Goal: Task Accomplishment & Management: Use online tool/utility

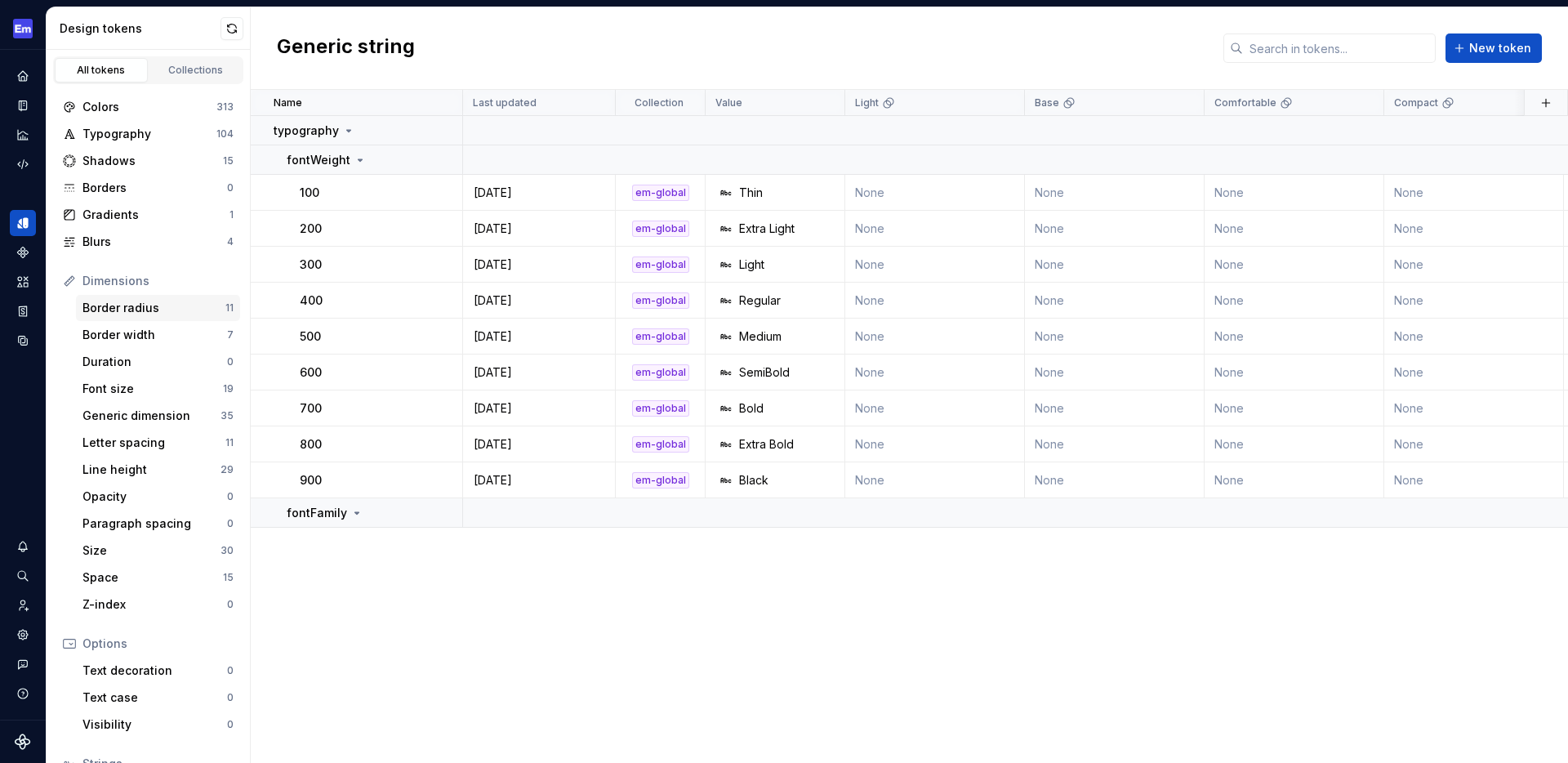
click at [154, 309] on div "Border radius" at bounding box center [153, 308] width 143 height 16
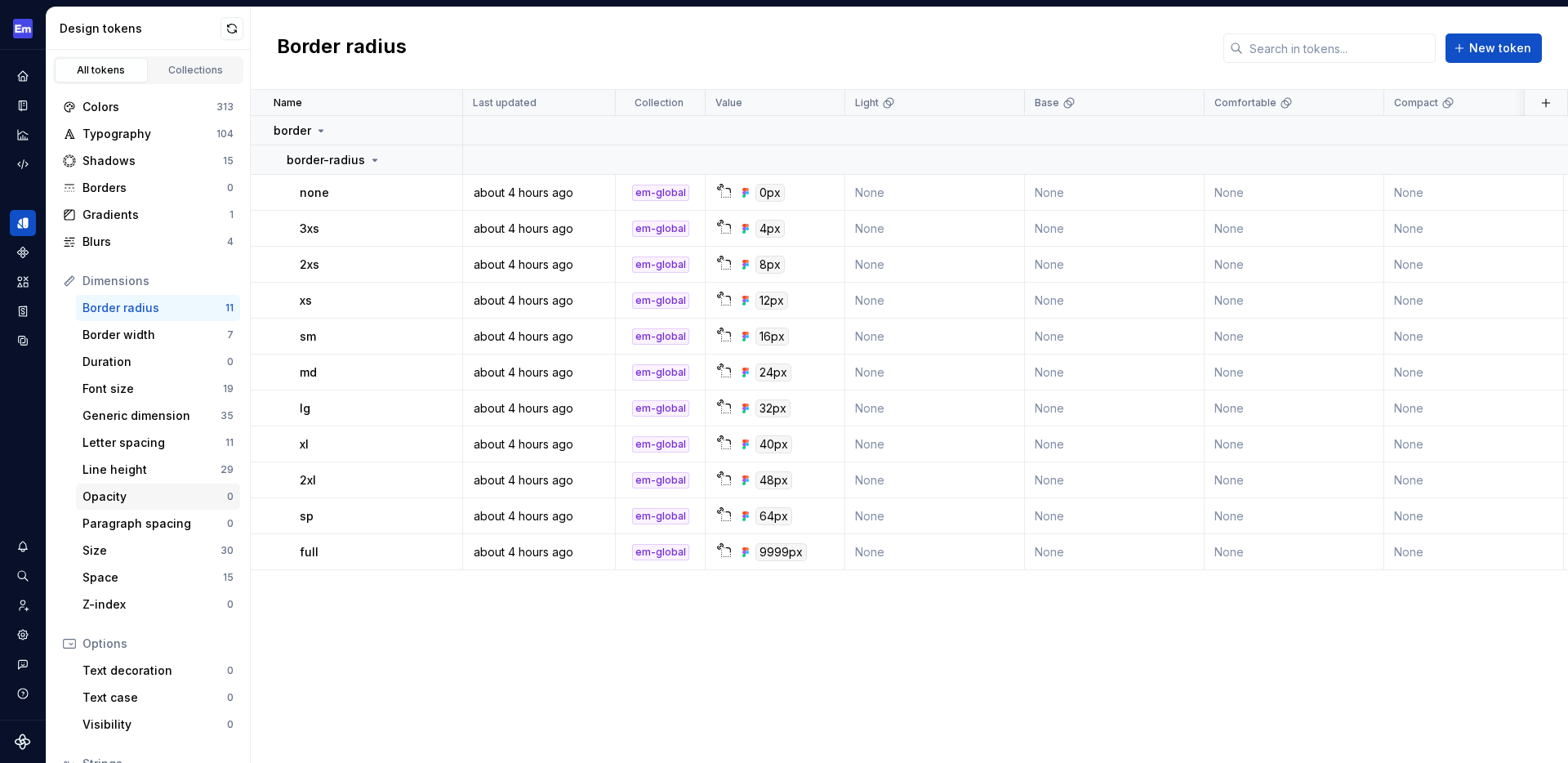
scroll to position [131, 0]
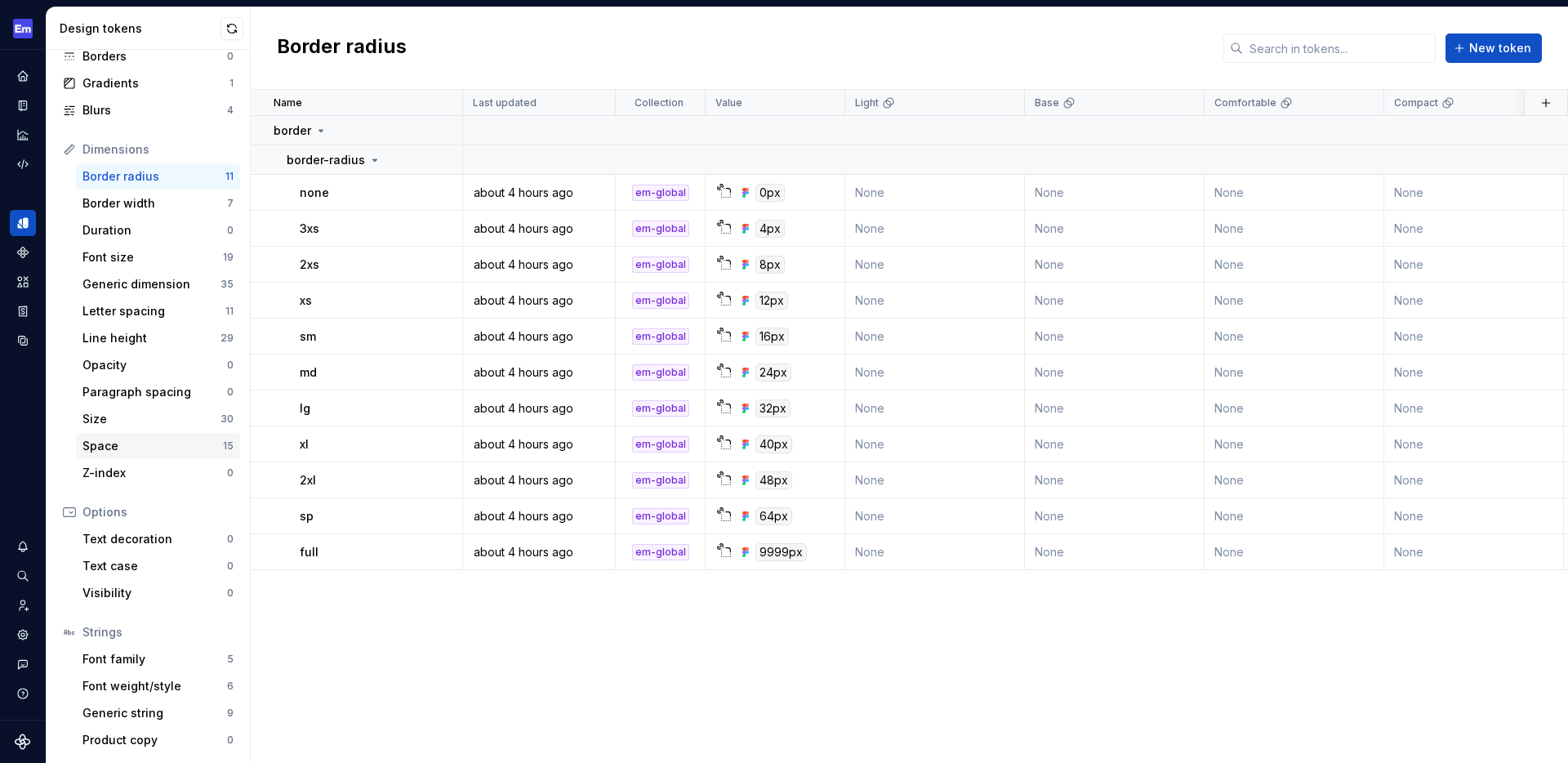
click at [129, 455] on div "Space 15" at bounding box center [158, 446] width 164 height 26
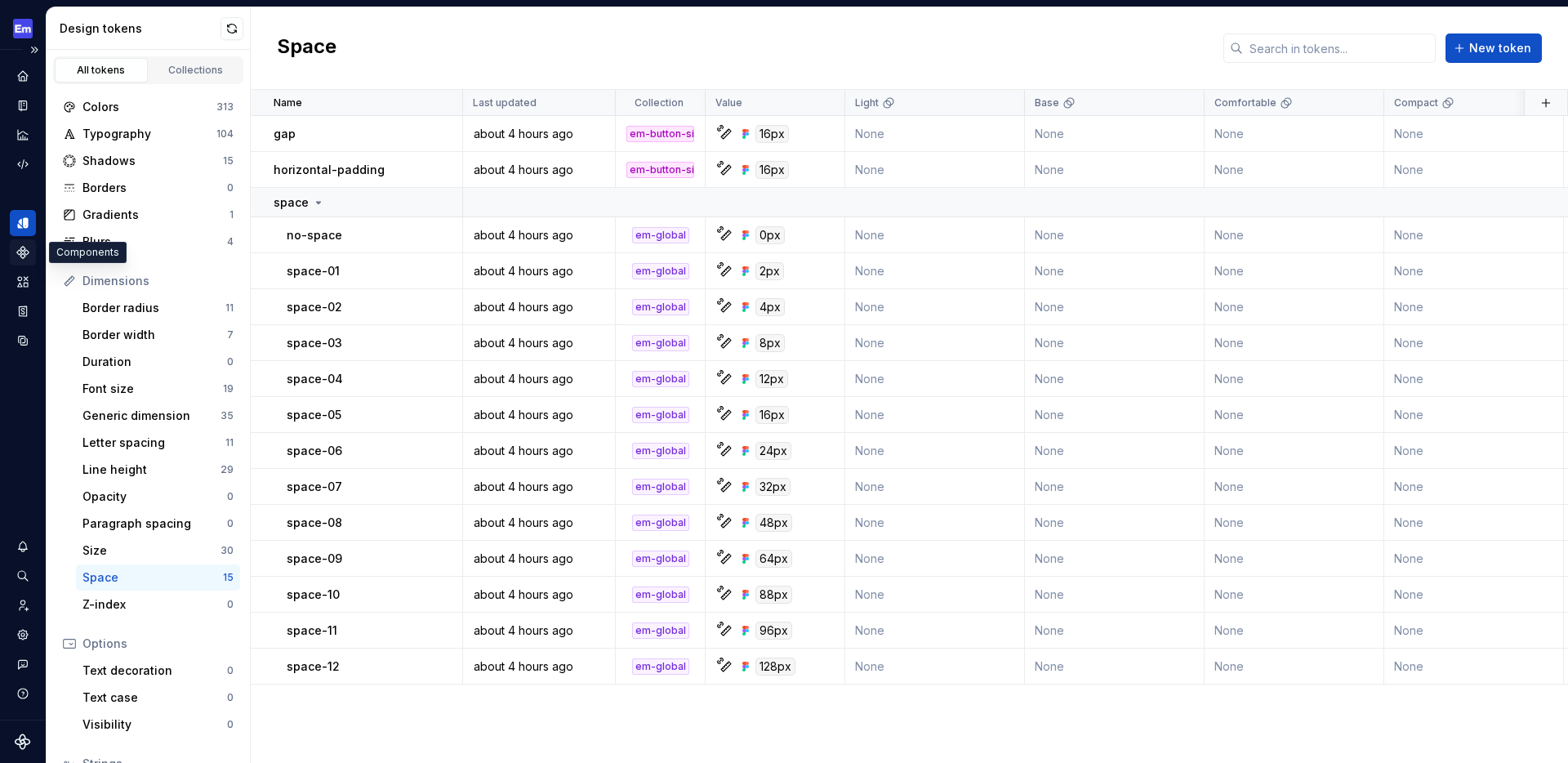
click at [19, 252] on icon "Components" at bounding box center [22, 252] width 11 height 11
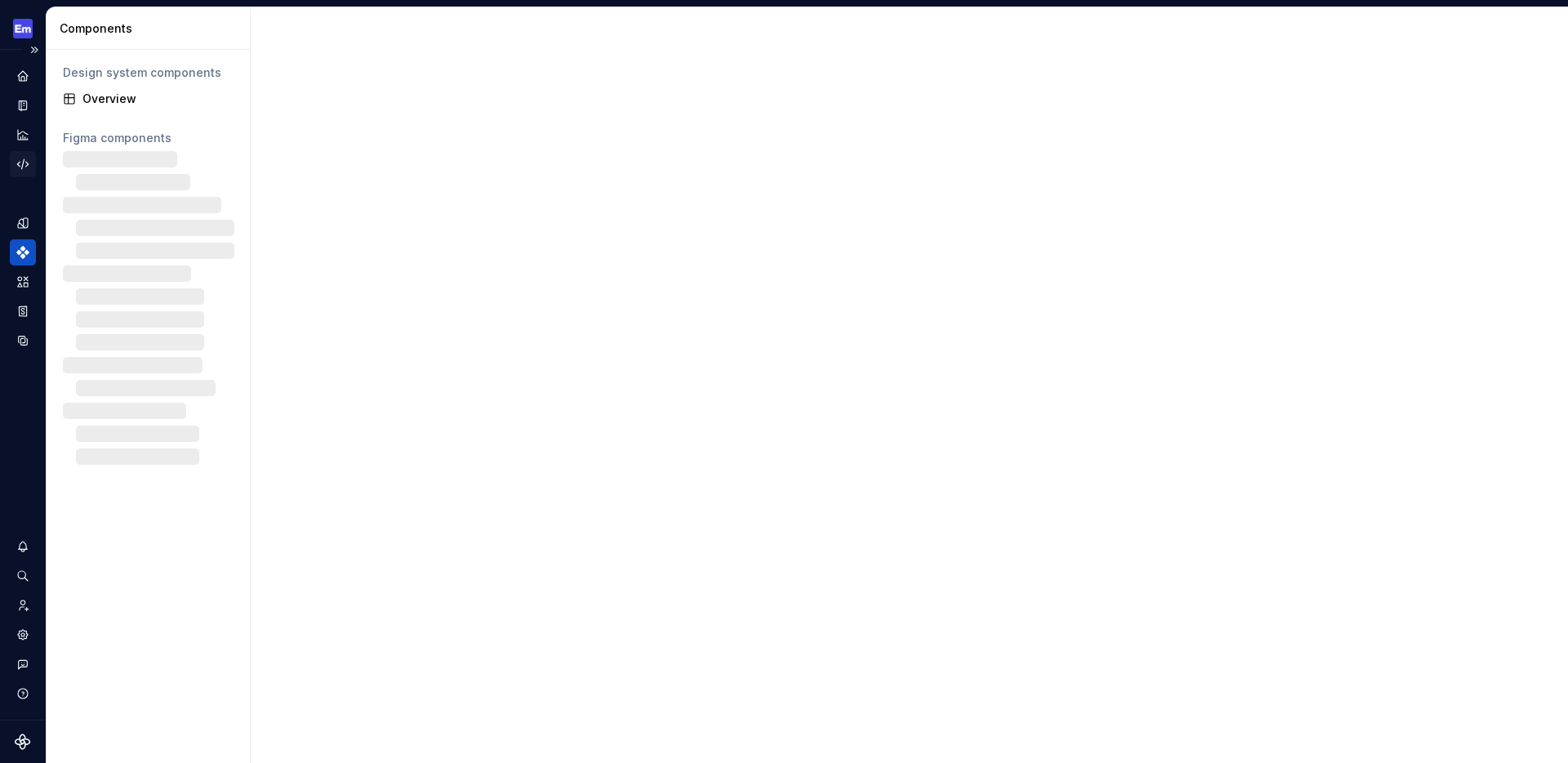
click at [21, 167] on icon "Code automation" at bounding box center [22, 164] width 11 height 10
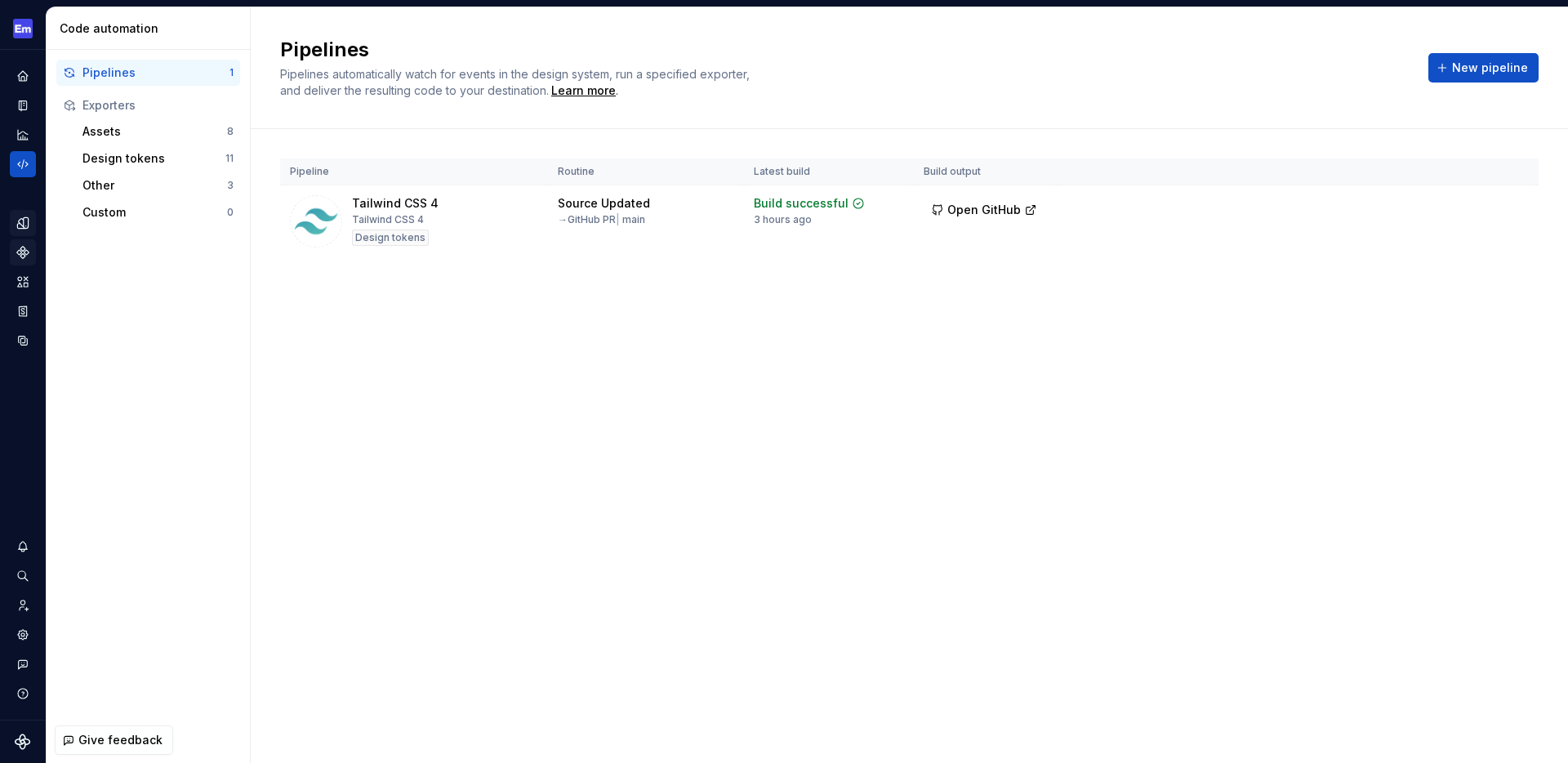
click at [24, 224] on icon "Design tokens" at bounding box center [26, 222] width 5 height 11
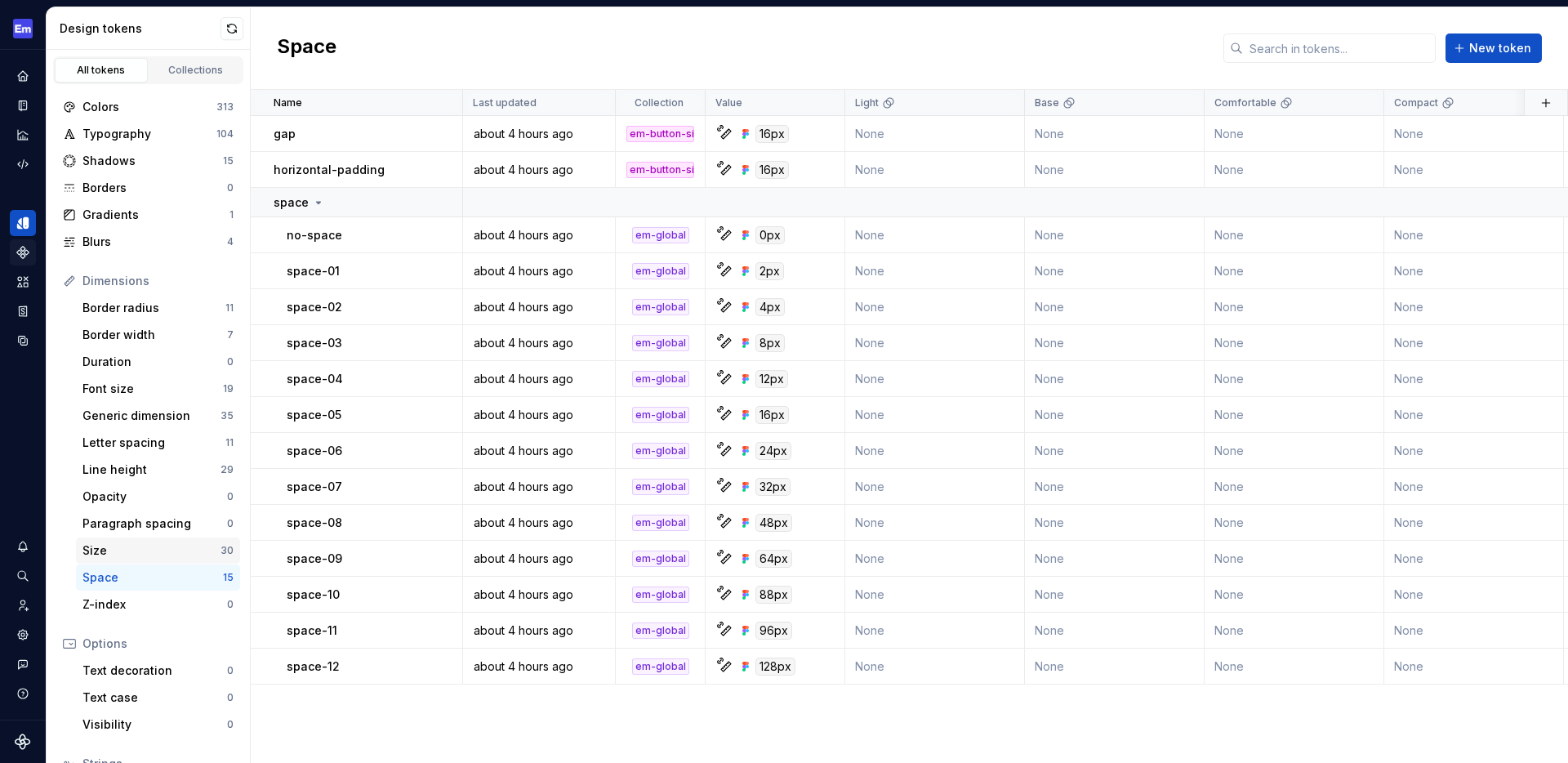
click at [119, 549] on div "Size" at bounding box center [151, 550] width 138 height 16
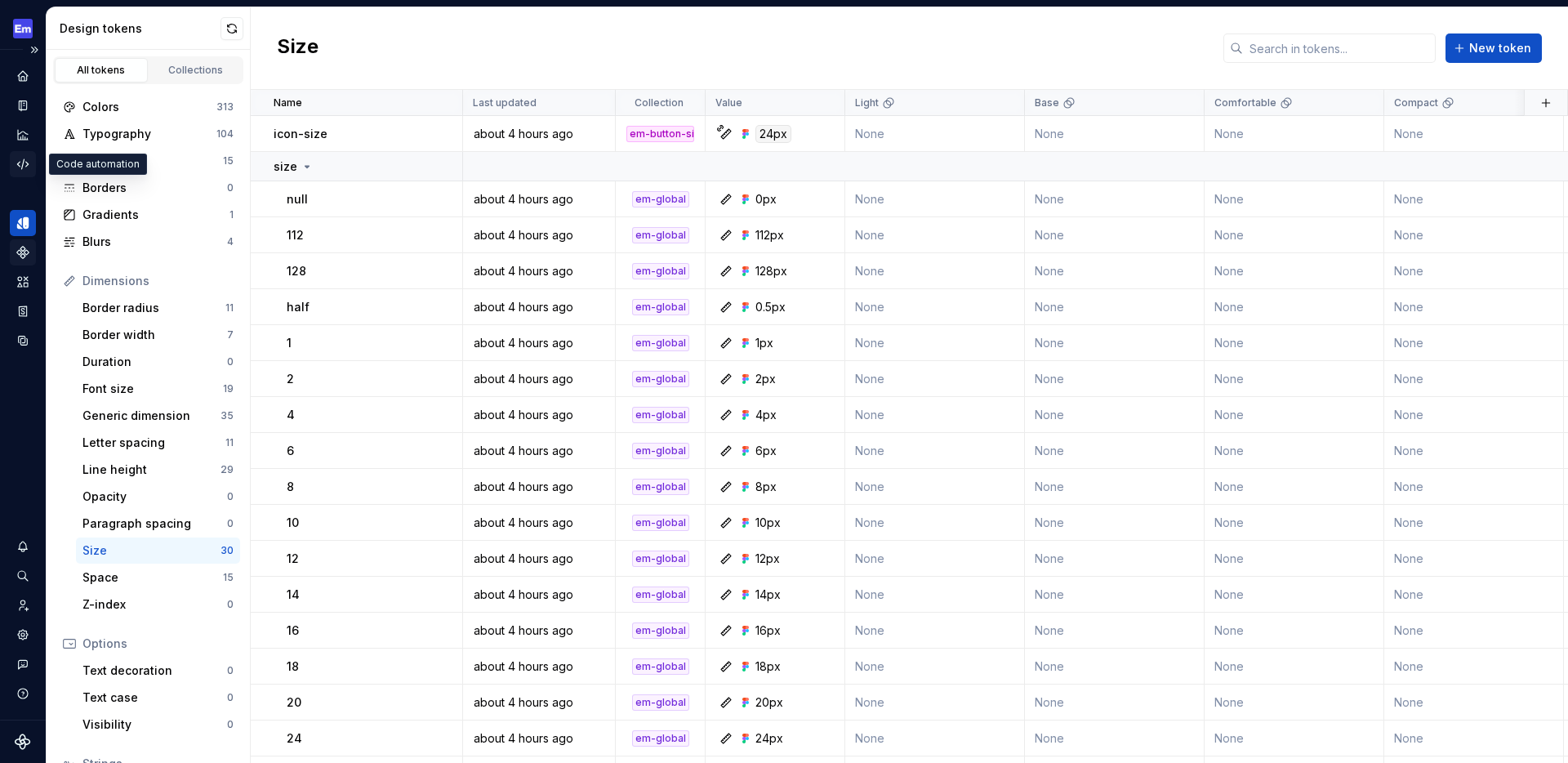
click at [26, 159] on icon "Code automation" at bounding box center [23, 164] width 15 height 15
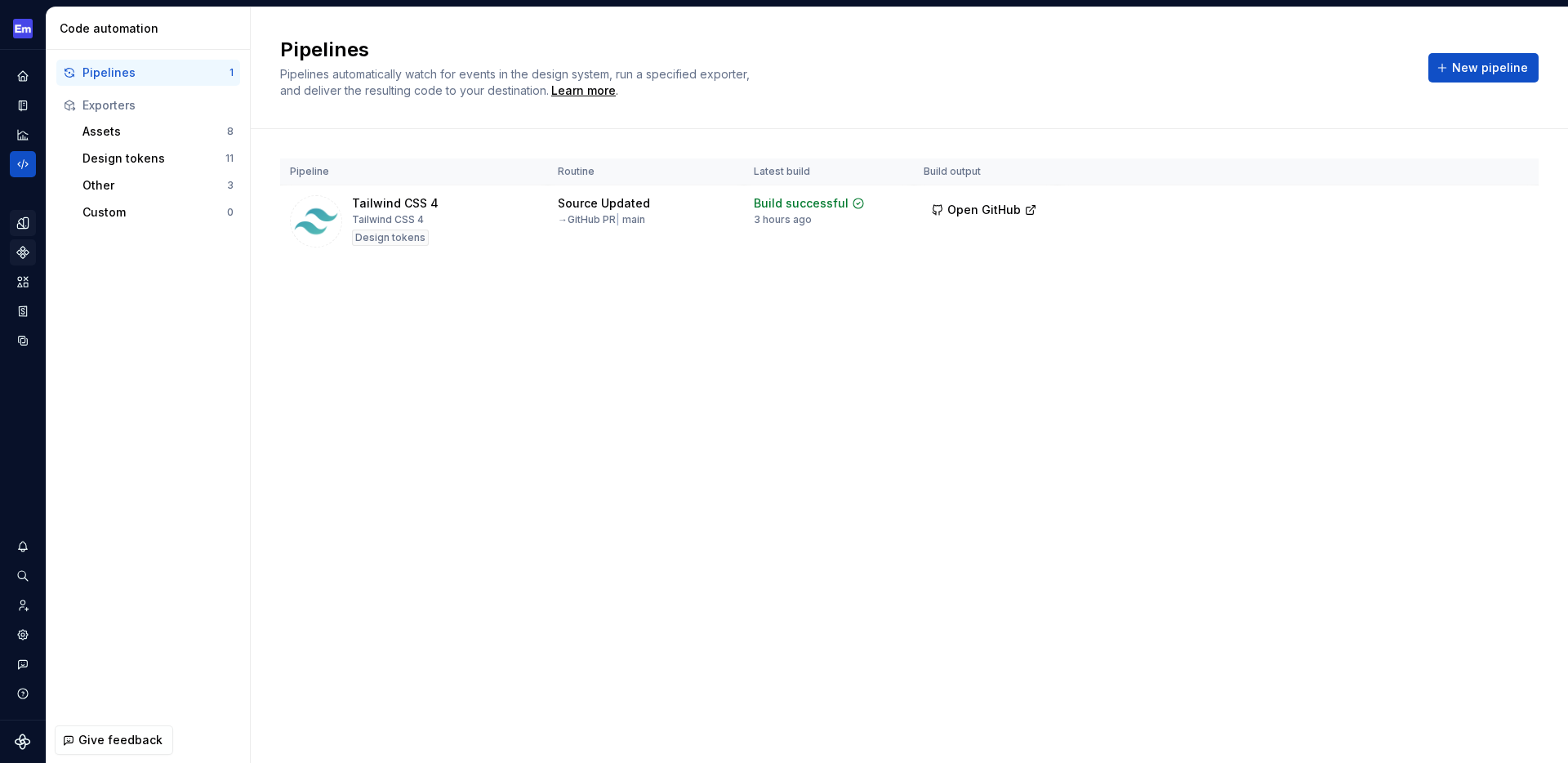
click at [140, 106] on div "Exporters" at bounding box center [158, 106] width 151 height 16
click at [113, 104] on div "Exporters" at bounding box center [158, 106] width 151 height 16
click at [106, 127] on div "Assets" at bounding box center [154, 131] width 144 height 16
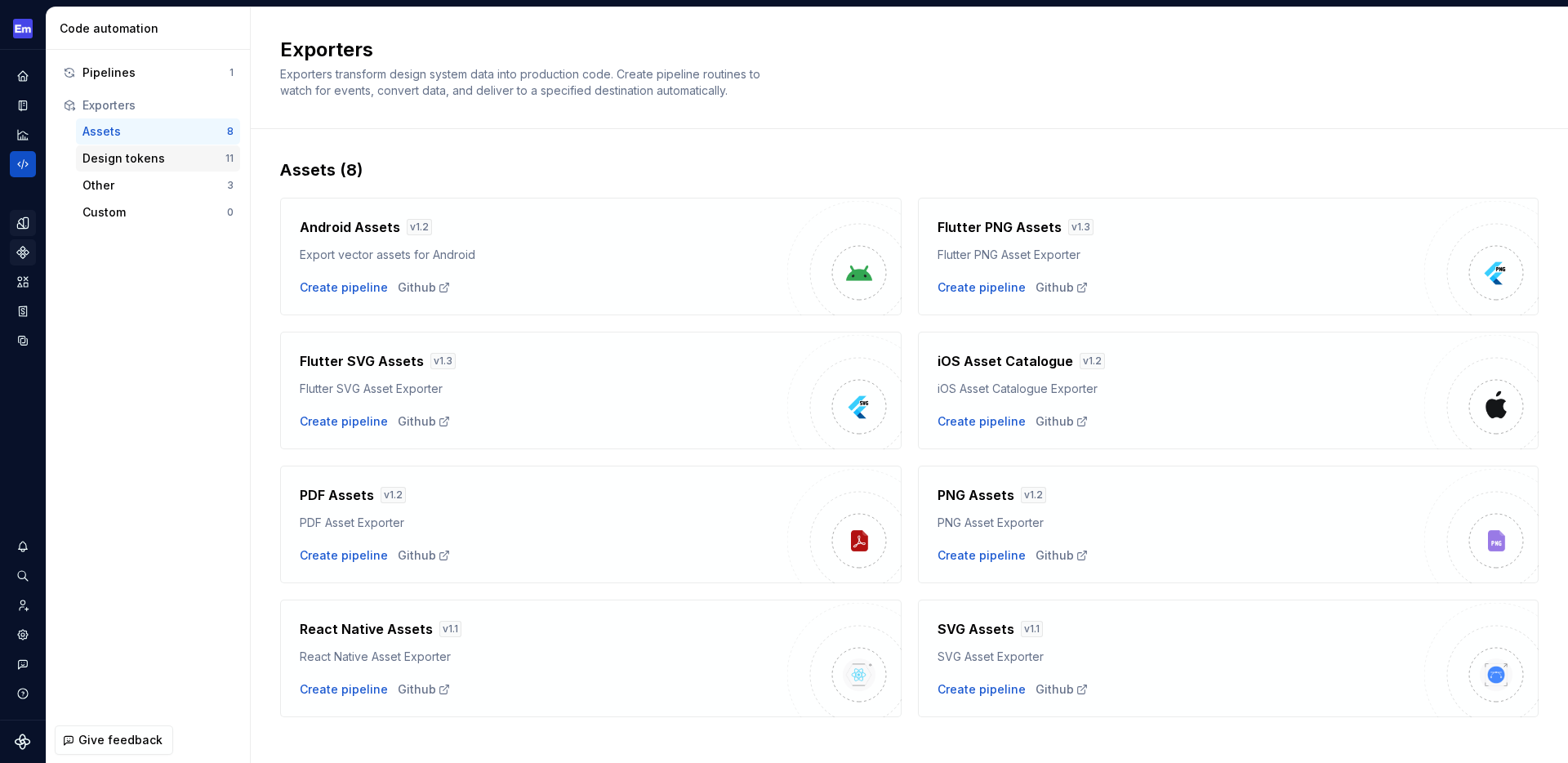
click at [123, 160] on div "Design tokens" at bounding box center [153, 158] width 143 height 16
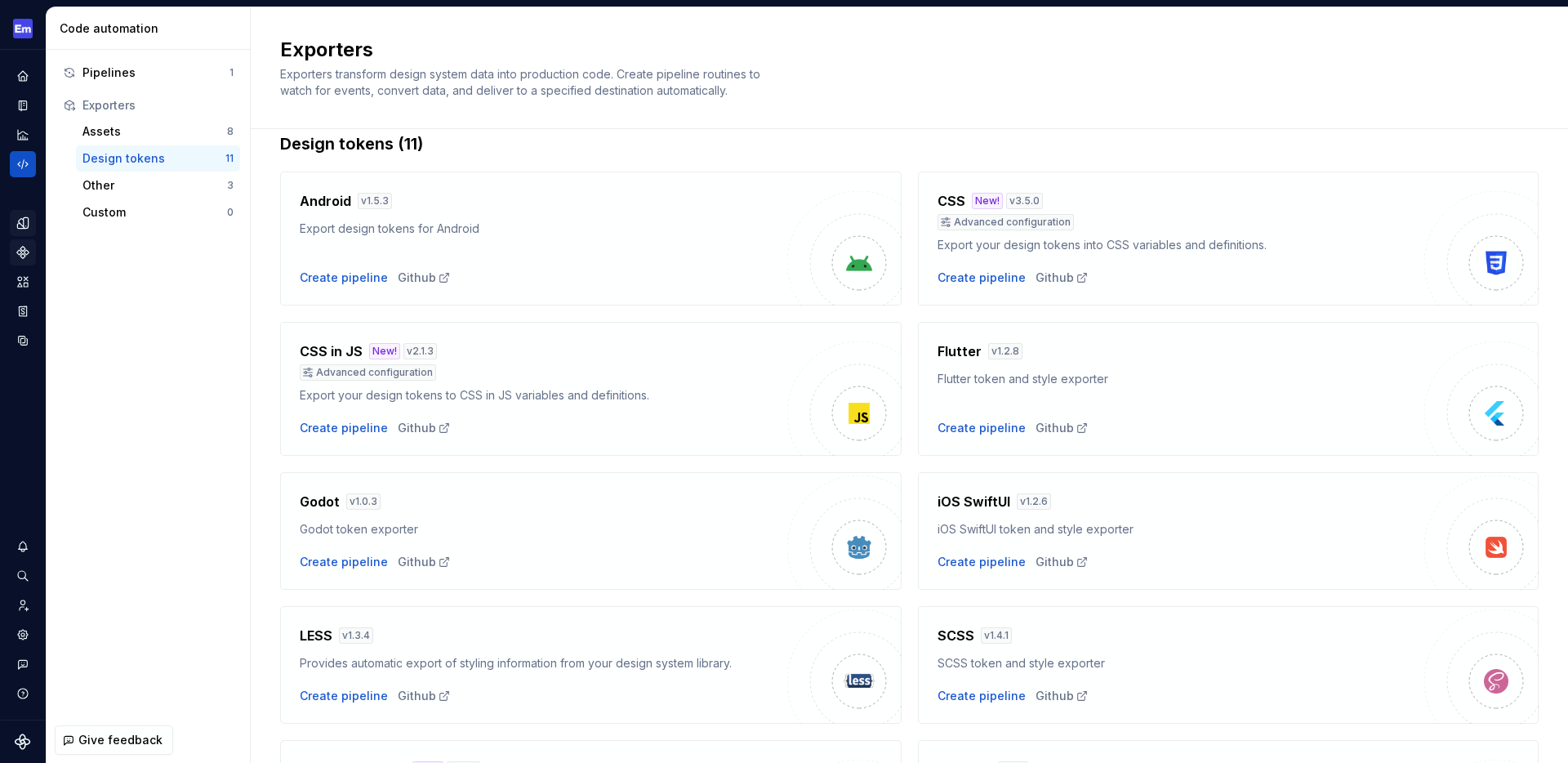
scroll to position [32, 0]
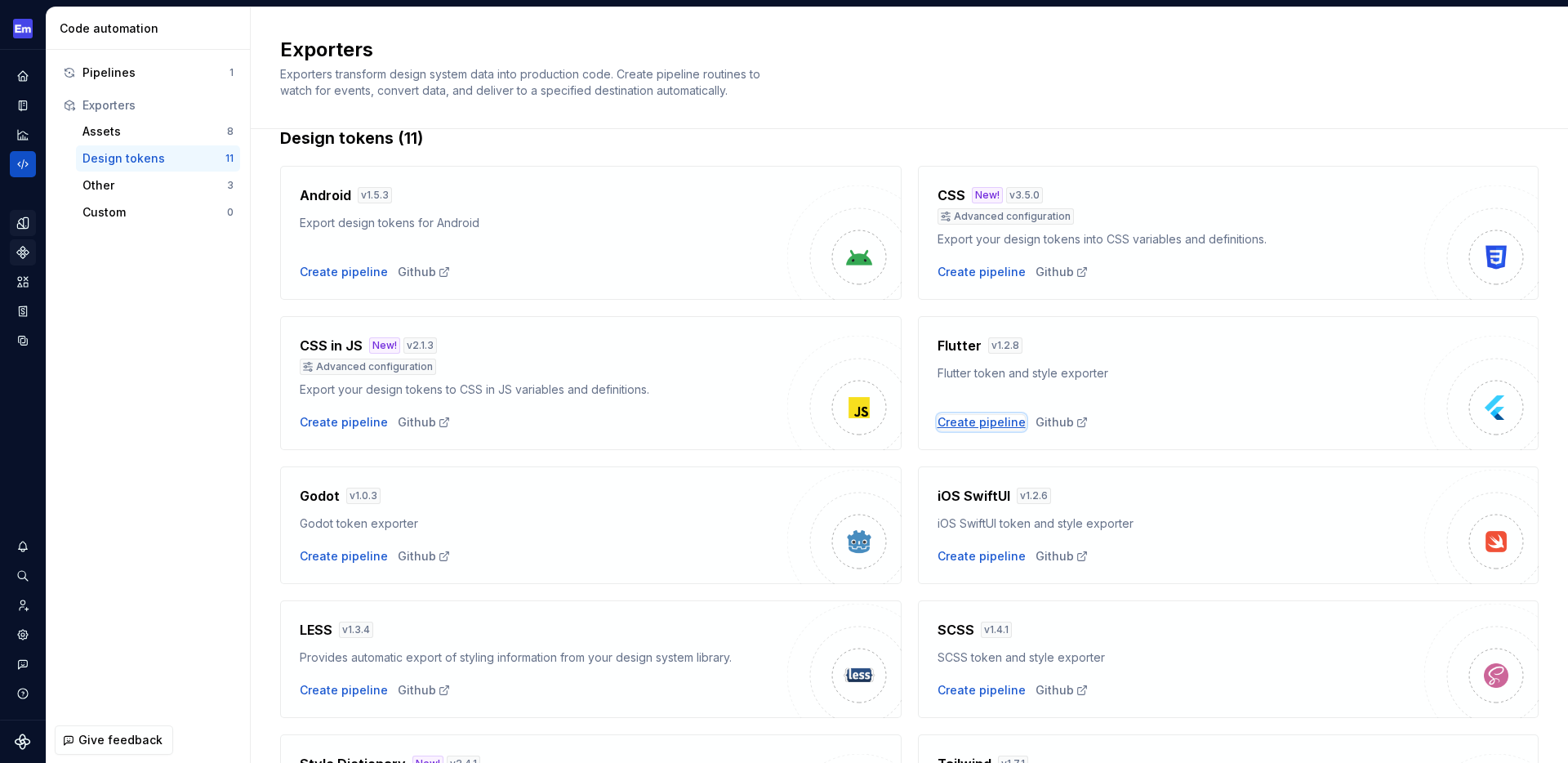
click at [970, 420] on div "Create pipeline" at bounding box center [981, 422] width 88 height 16
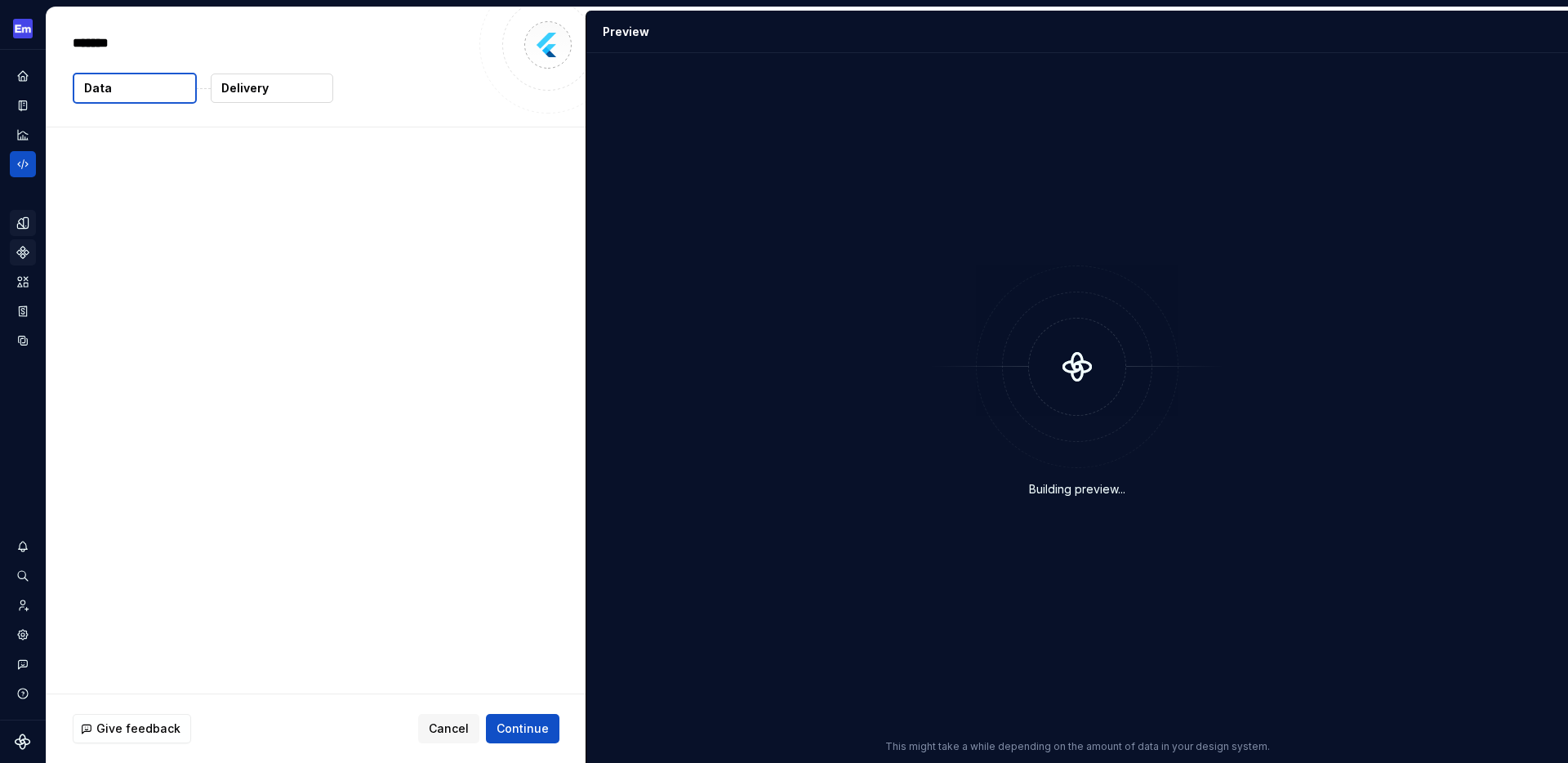
type textarea "*"
click at [142, 89] on button "Data" at bounding box center [134, 88] width 124 height 31
click at [122, 214] on p "614 tokens" at bounding box center [127, 208] width 63 height 16
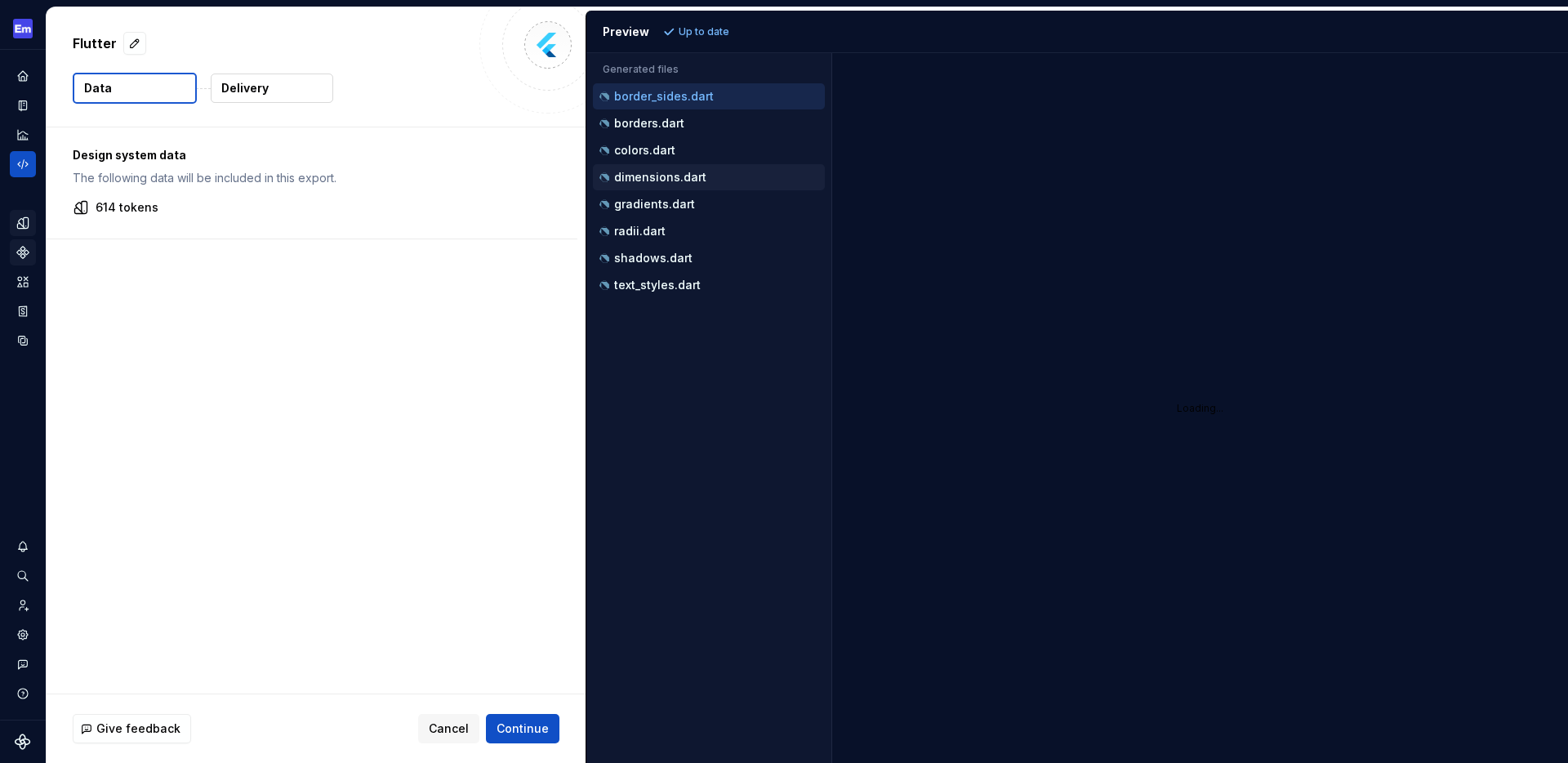
click at [664, 174] on p "dimensions.dart" at bounding box center [660, 177] width 92 height 13
click at [425, 366] on div "Design system data The following data will be included in this export. 614 toke…" at bounding box center [315, 410] width 539 height 566
click at [515, 722] on span "Continue" at bounding box center [522, 728] width 52 height 16
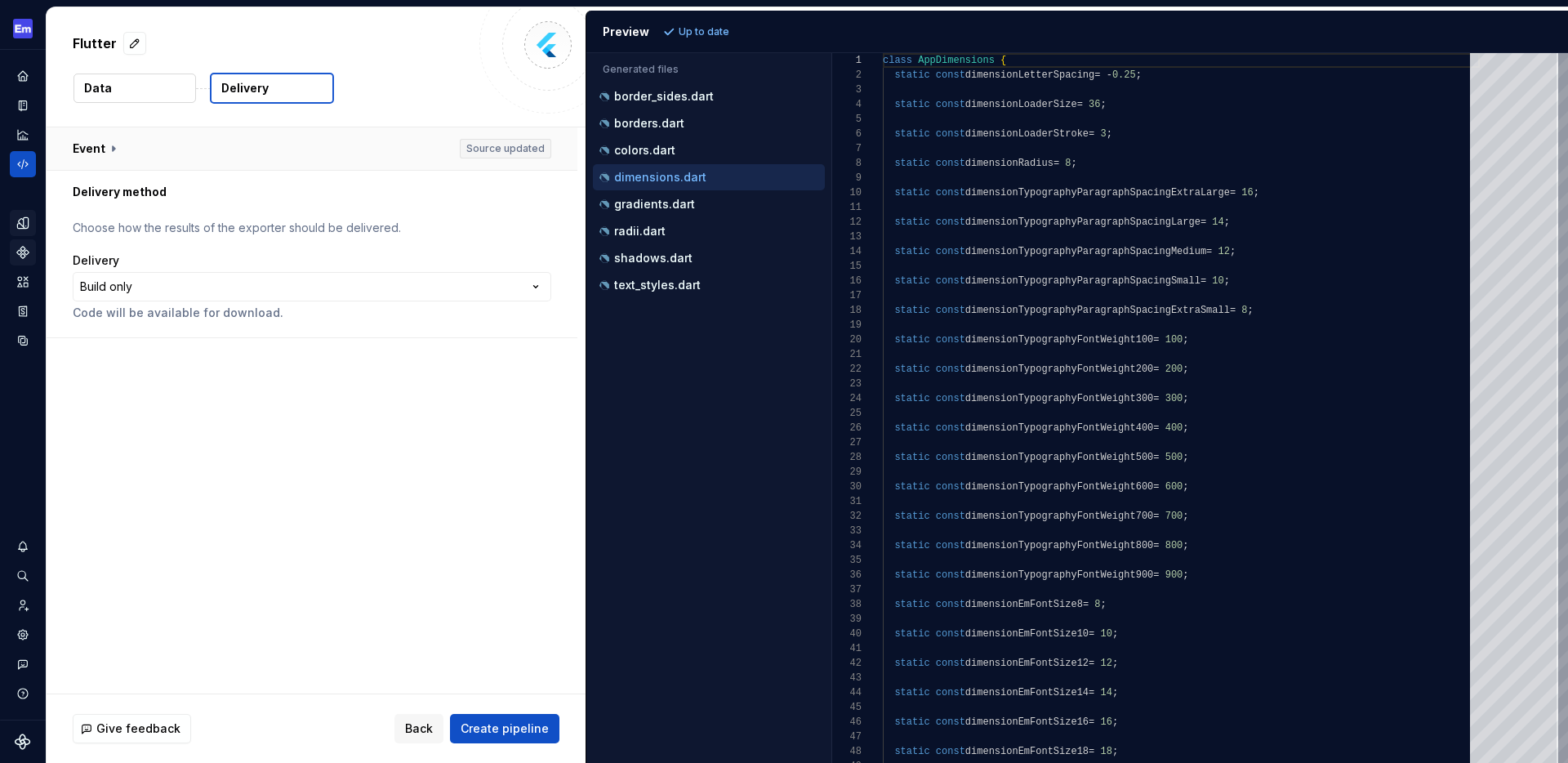
click at [113, 147] on button "button" at bounding box center [311, 148] width 530 height 42
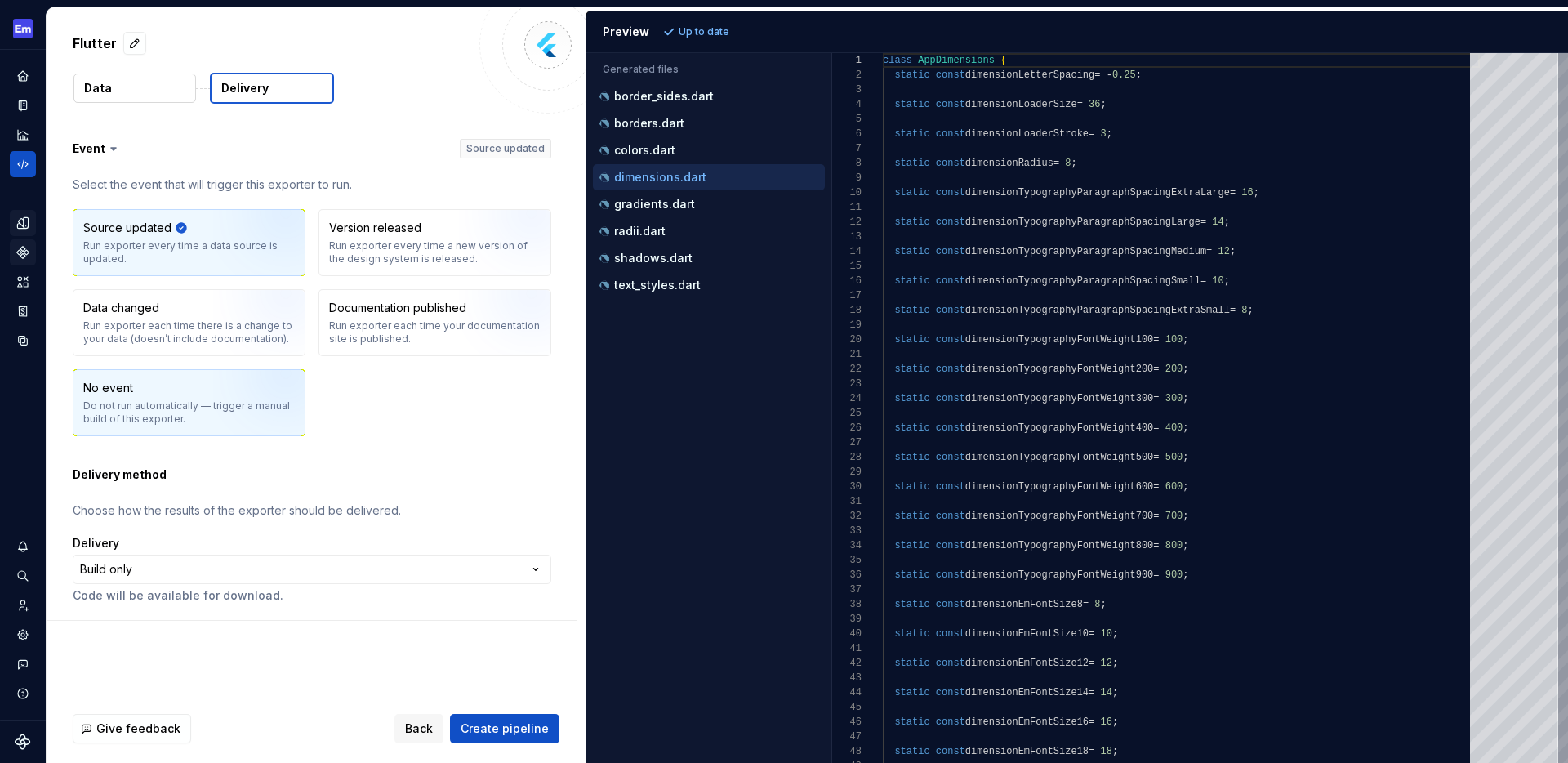
click at [157, 410] on div "Do not run automatically — trigger a manual build of this exporter." at bounding box center [189, 412] width 211 height 26
click at [244, 570] on html "**********" at bounding box center [784, 381] width 1568 height 763
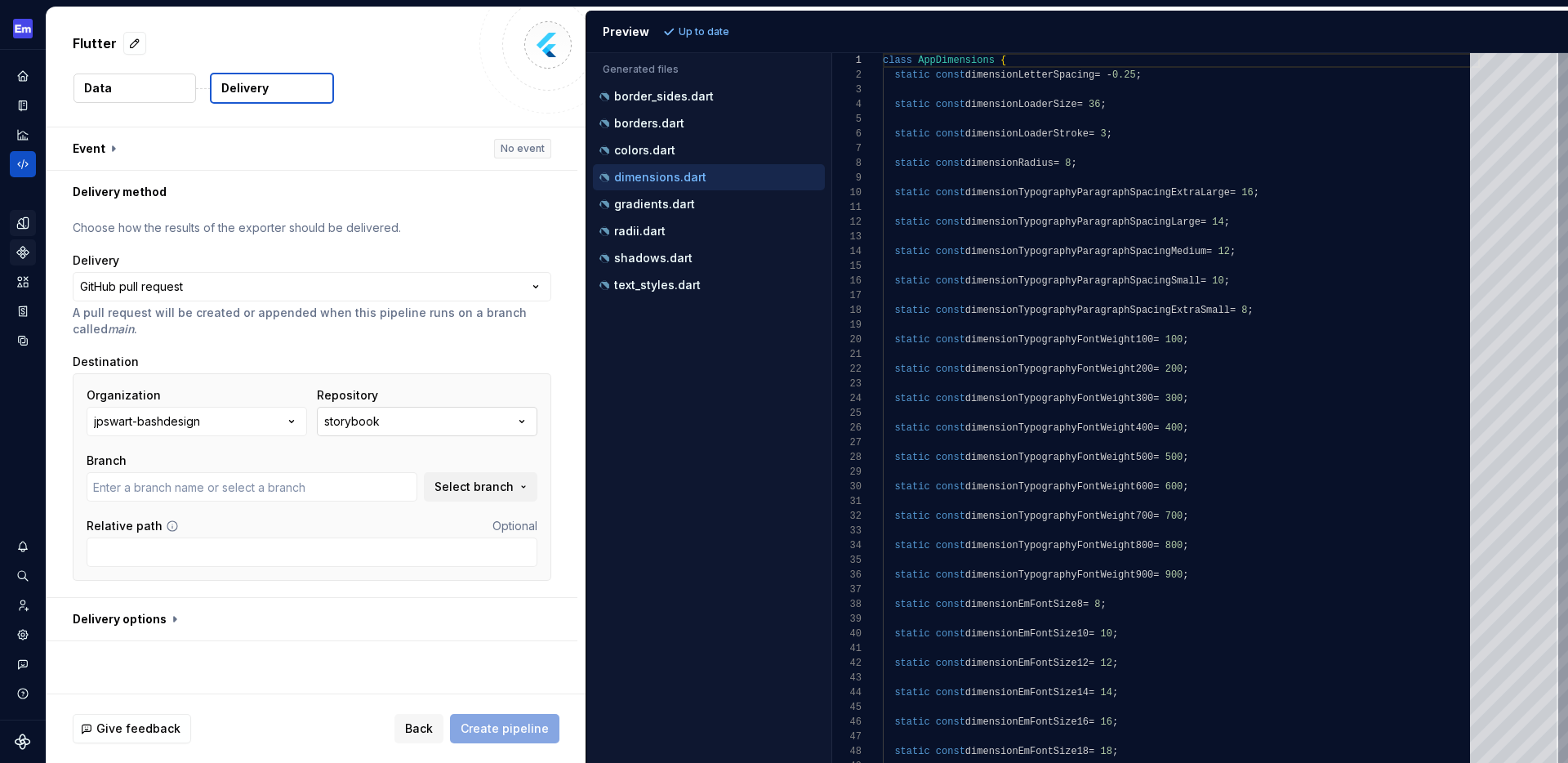
type input "Crazy-changes-that'll-break-stuff"
click at [251, 423] on button "jpswart-bashdesign" at bounding box center [196, 422] width 220 height 30
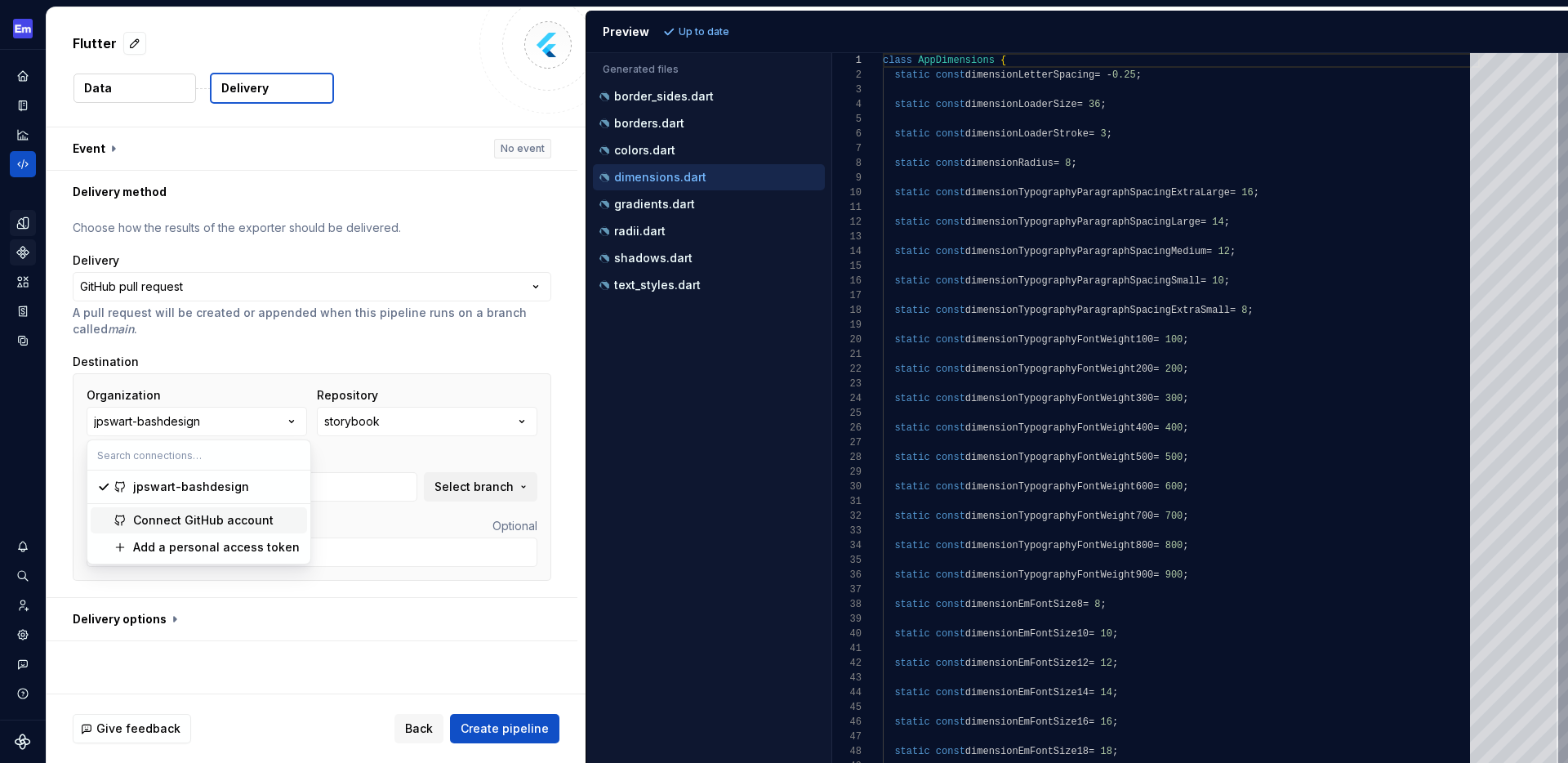
click at [214, 526] on div "Connect GitHub account" at bounding box center [203, 520] width 140 height 16
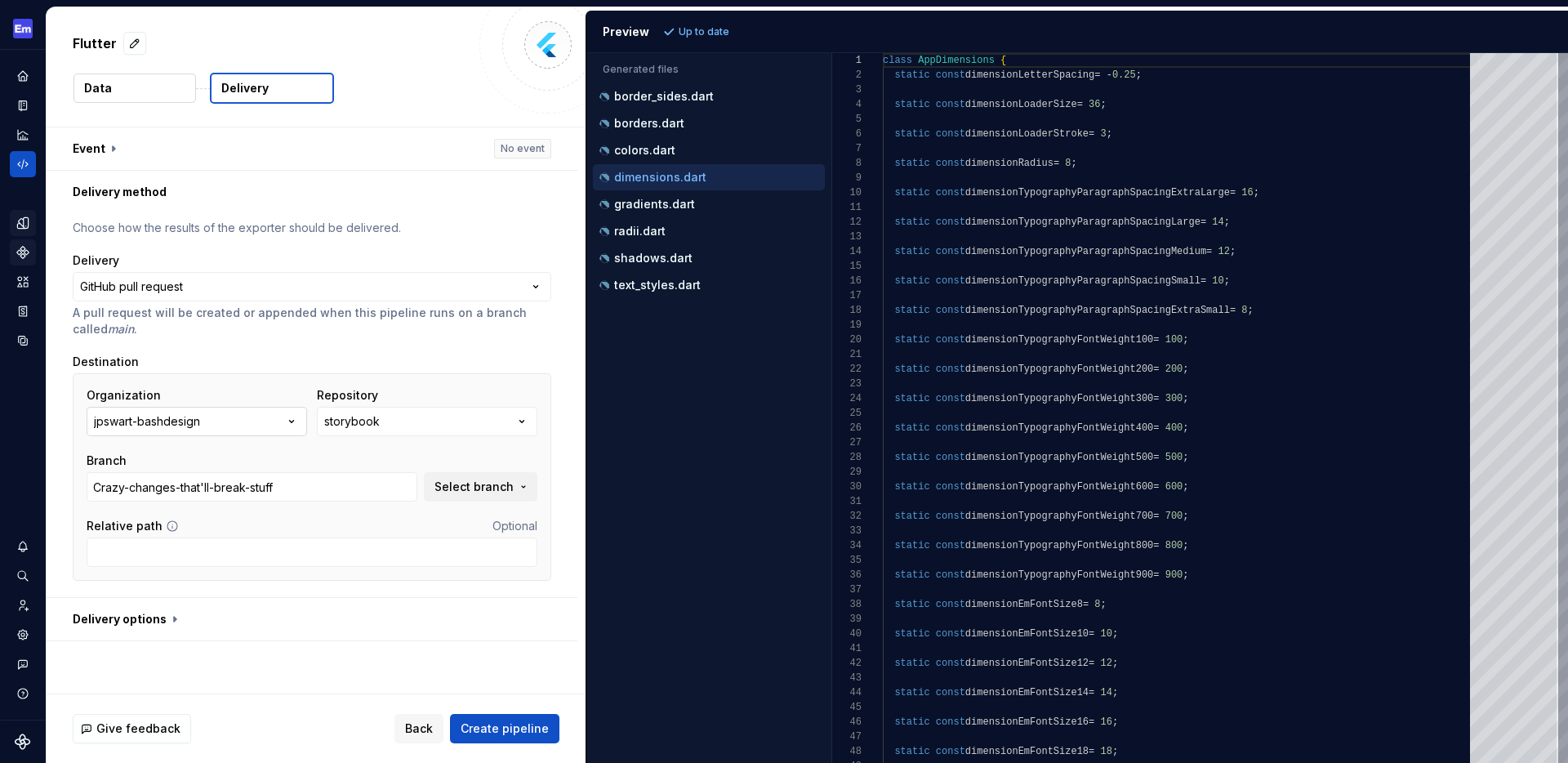
click at [299, 422] on icon "button" at bounding box center [292, 422] width 16 height 16
click at [423, 87] on div "Data Delivery" at bounding box center [316, 88] width 487 height 31
click at [165, 622] on button "button" at bounding box center [311, 619] width 530 height 42
type textarea "*"
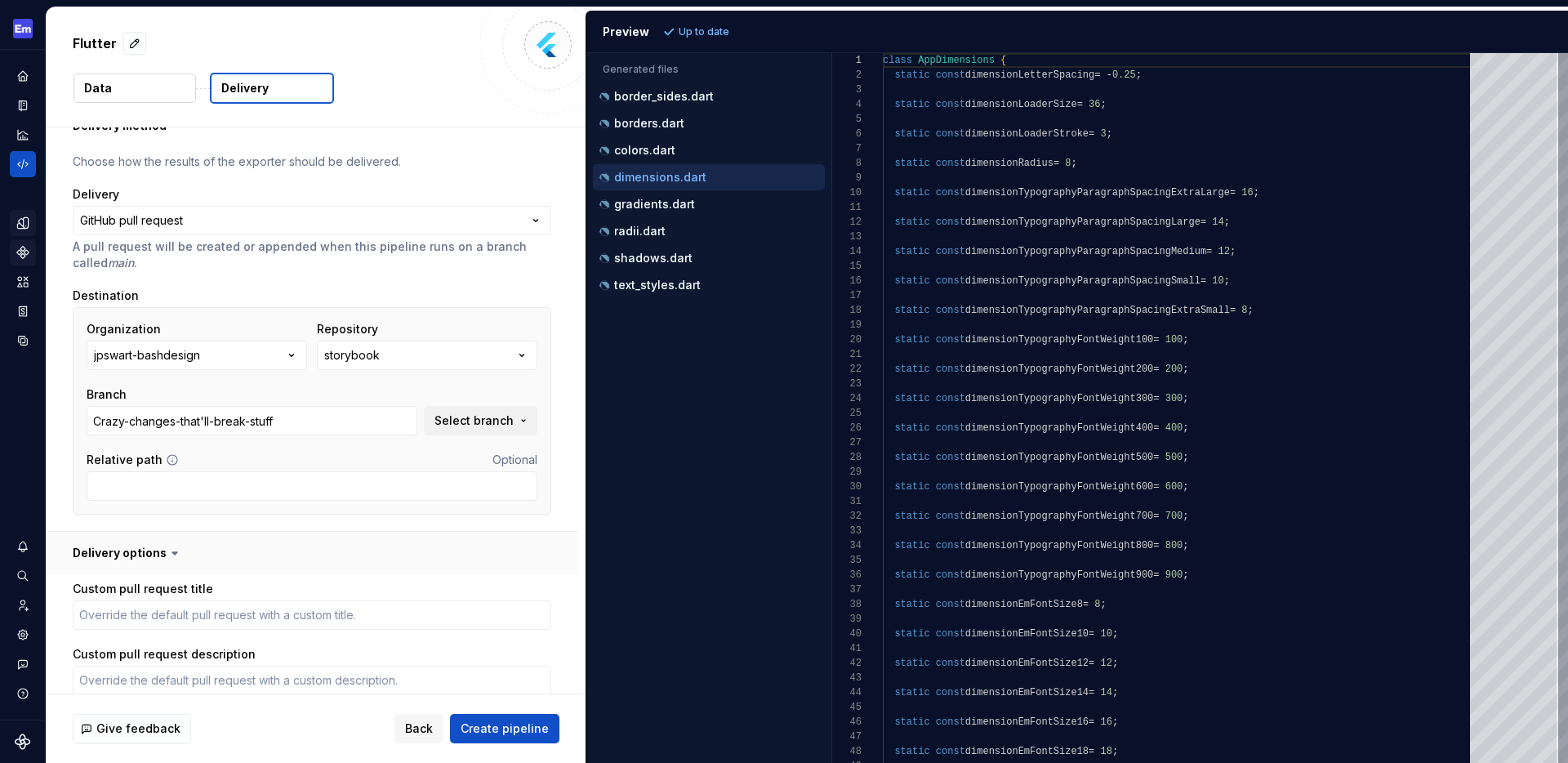
scroll to position [65, 0]
click at [298, 357] on icon "button" at bounding box center [292, 356] width 16 height 16
click at [459, 80] on div "Data Delivery" at bounding box center [316, 88] width 487 height 31
click at [420, 725] on span "Back" at bounding box center [419, 728] width 28 height 16
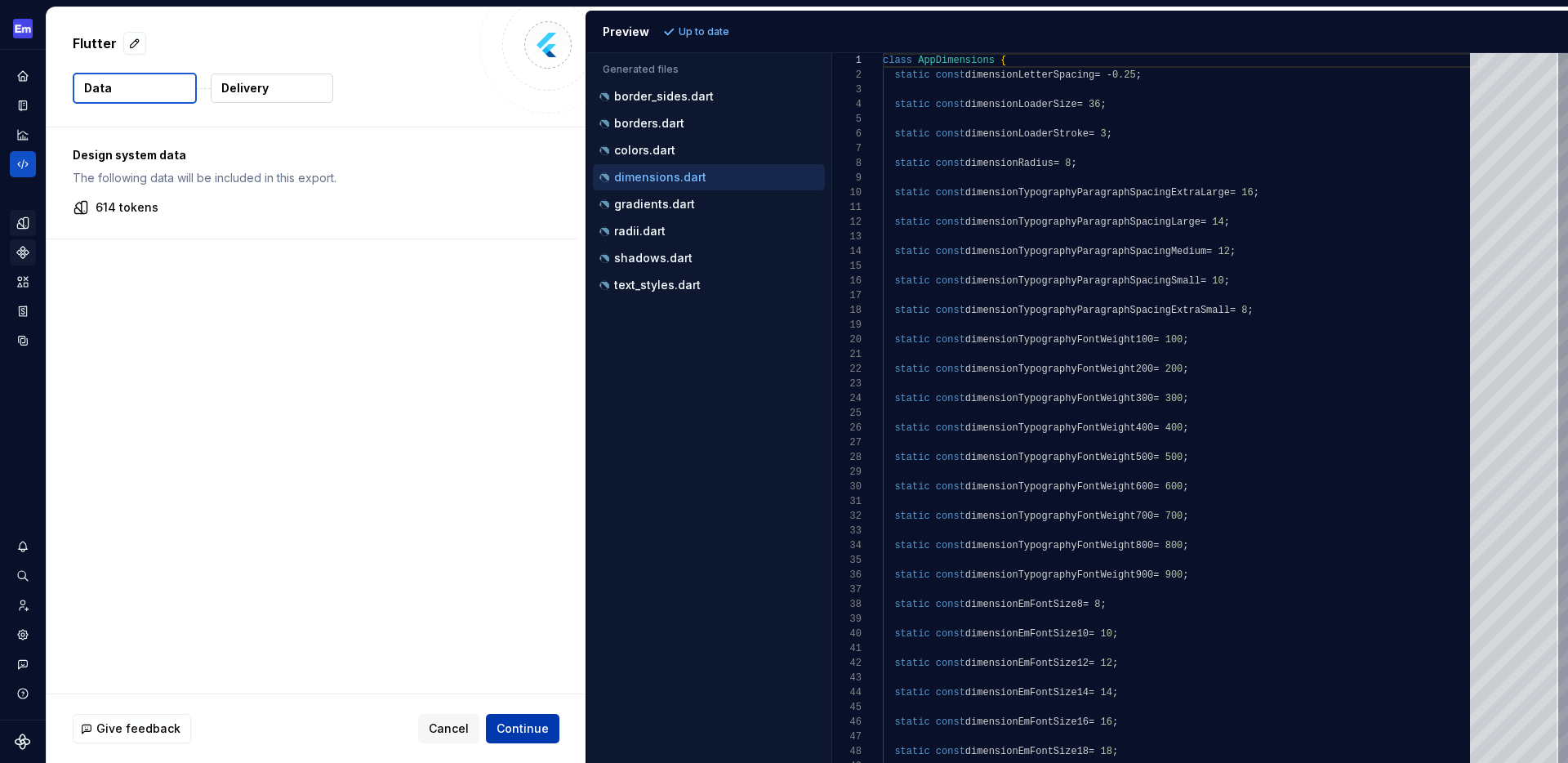
click at [515, 730] on span "Continue" at bounding box center [522, 728] width 52 height 16
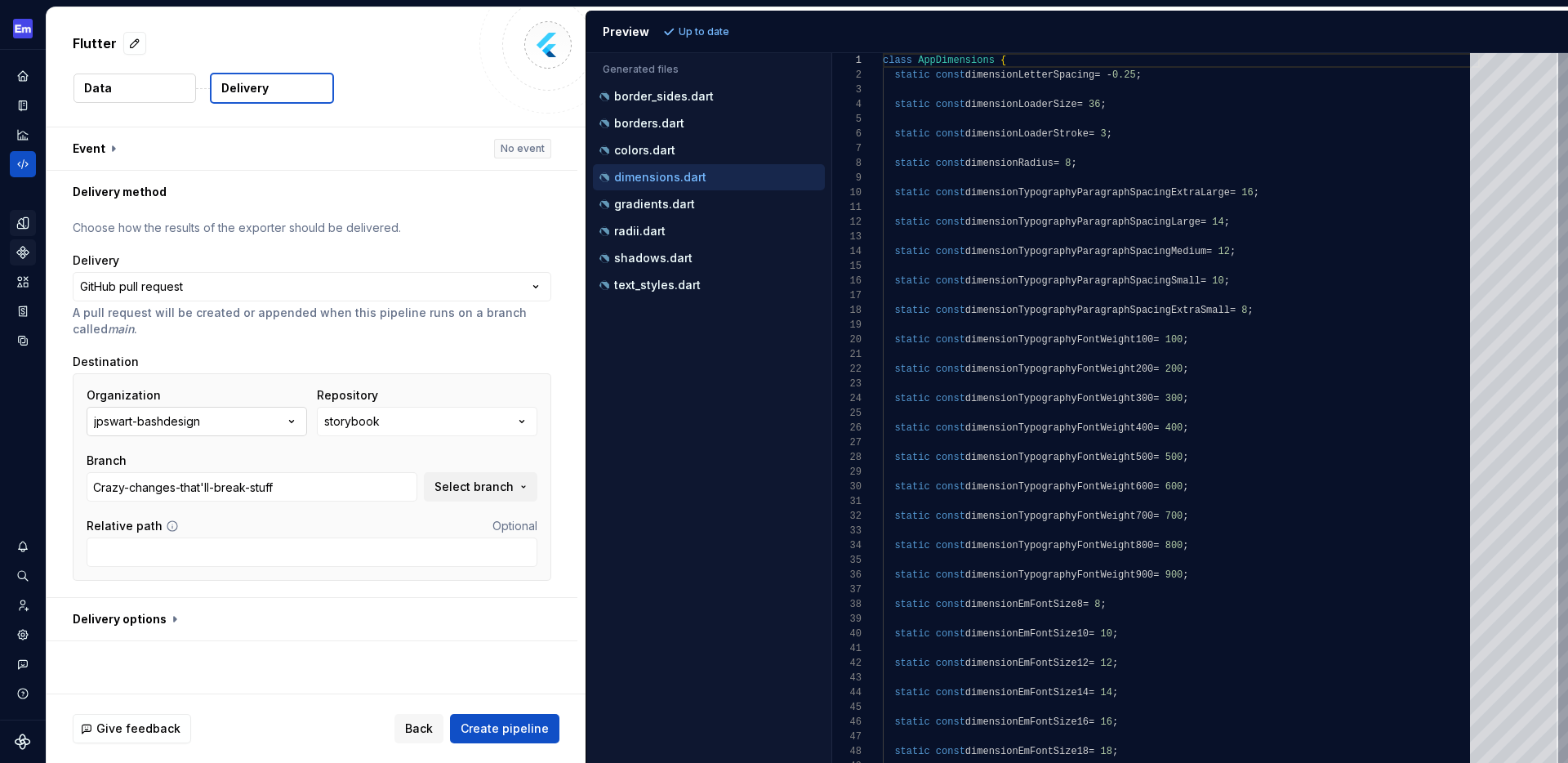
click at [292, 414] on icon "button" at bounding box center [292, 422] width 16 height 16
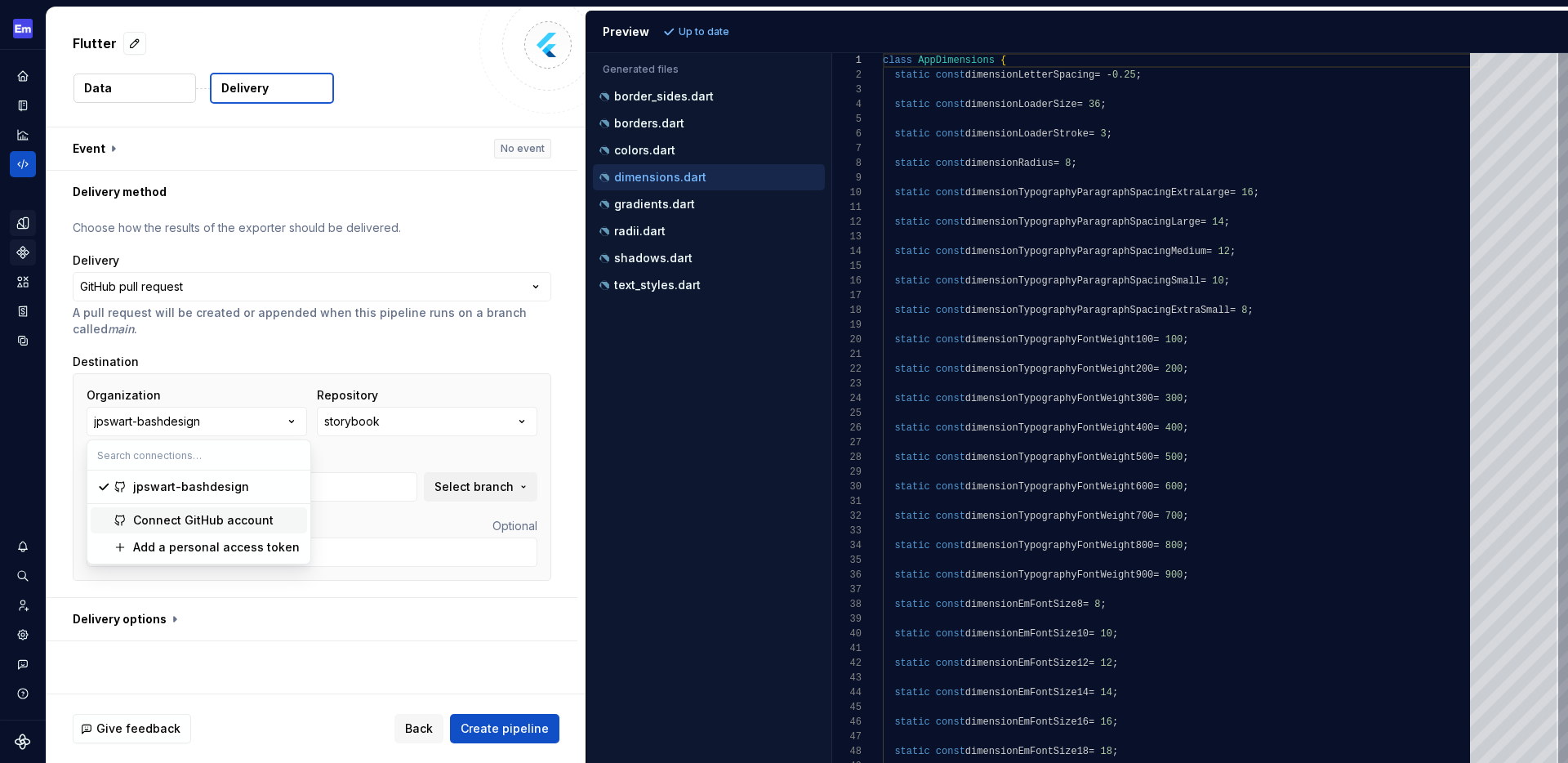
click at [203, 517] on div "Connect GitHub account" at bounding box center [203, 520] width 140 height 16
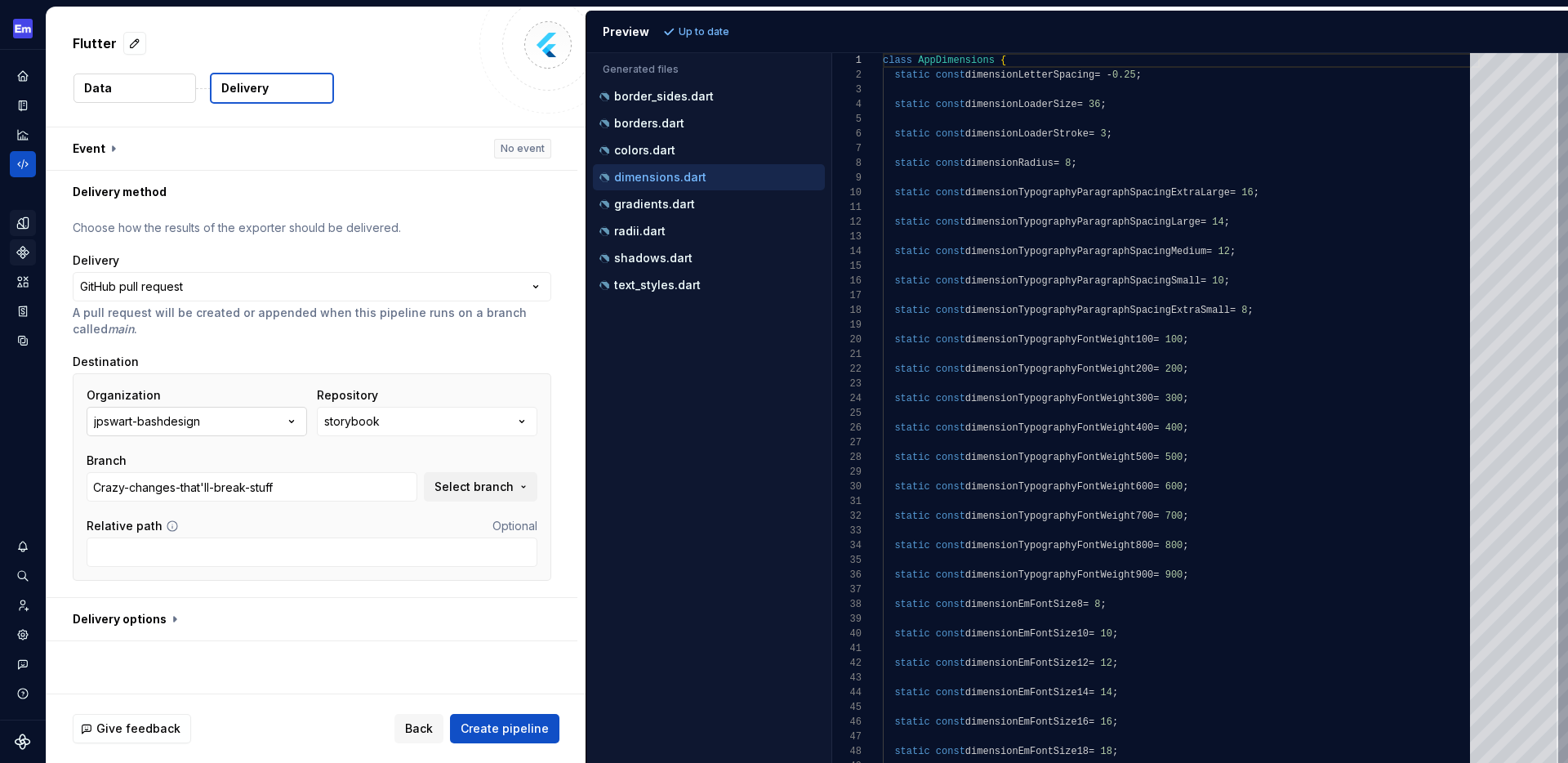
click at [294, 413] on icon "button" at bounding box center [292, 422] width 16 height 16
click at [299, 421] on icon "button" at bounding box center [292, 422] width 16 height 16
click at [426, 216] on div "**********" at bounding box center [311, 404] width 530 height 384
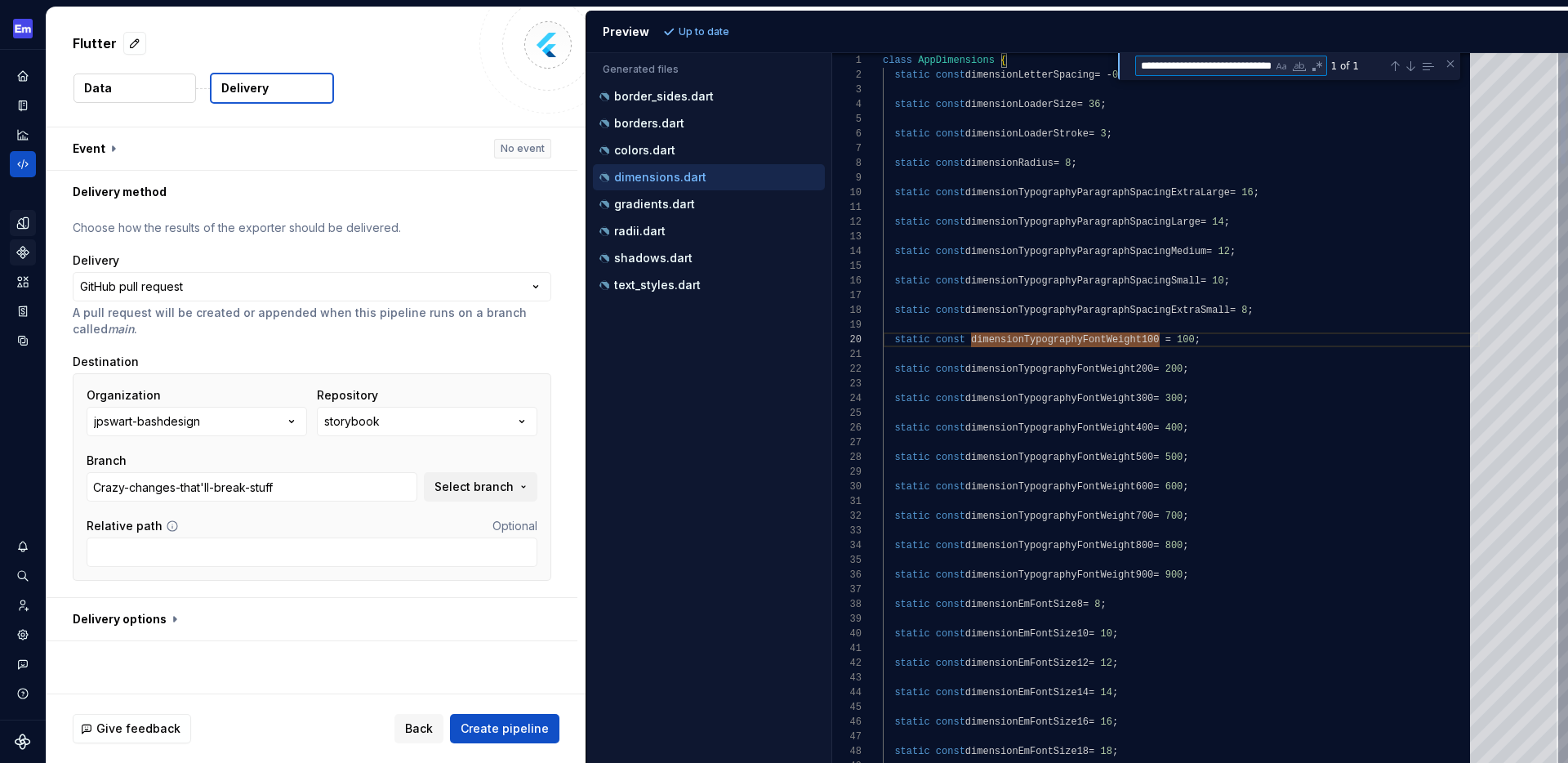
type textarea "**********"
type textarea "*"
type textarea "**********"
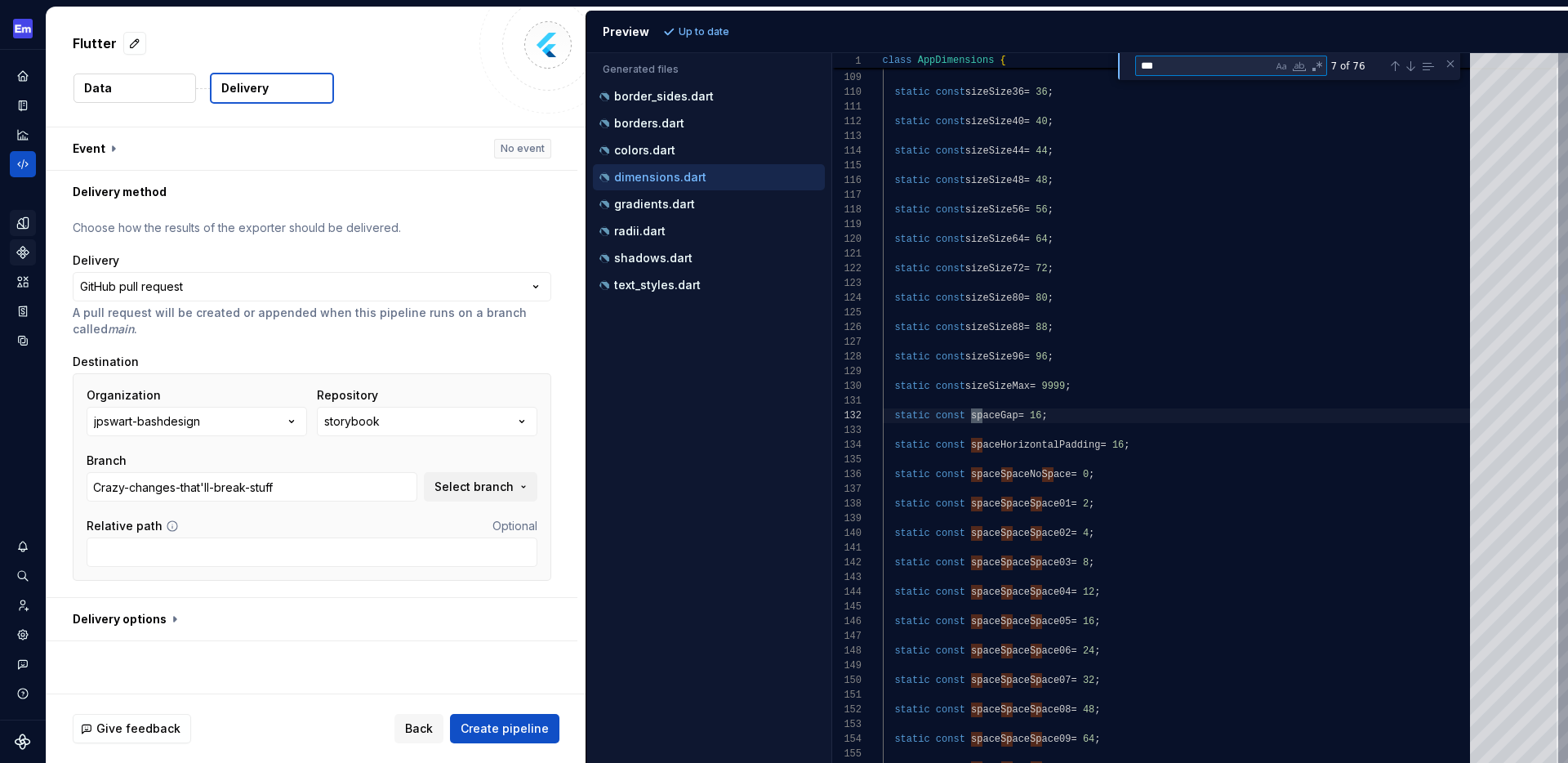
type textarea "****"
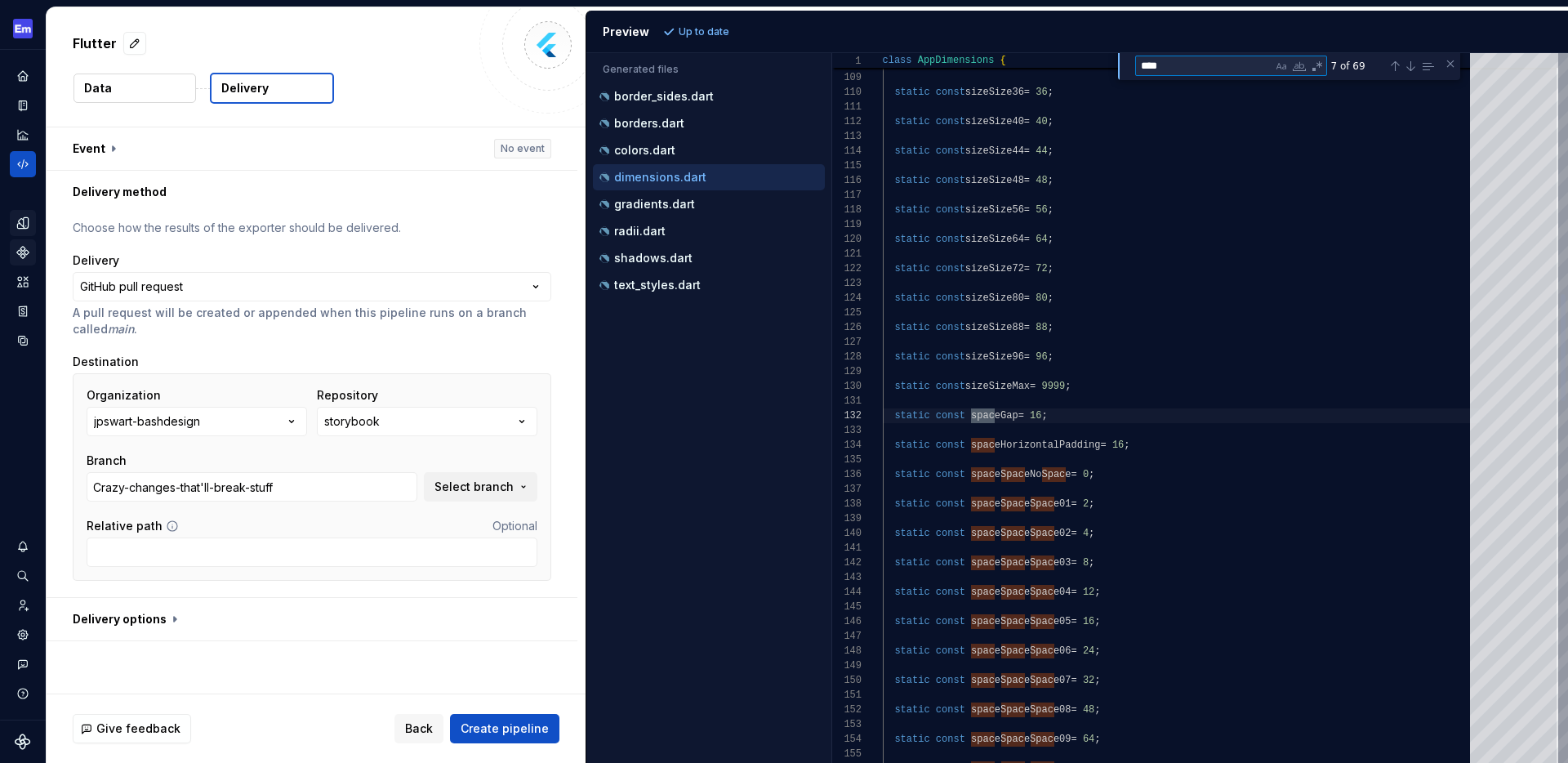
type textarea "**********"
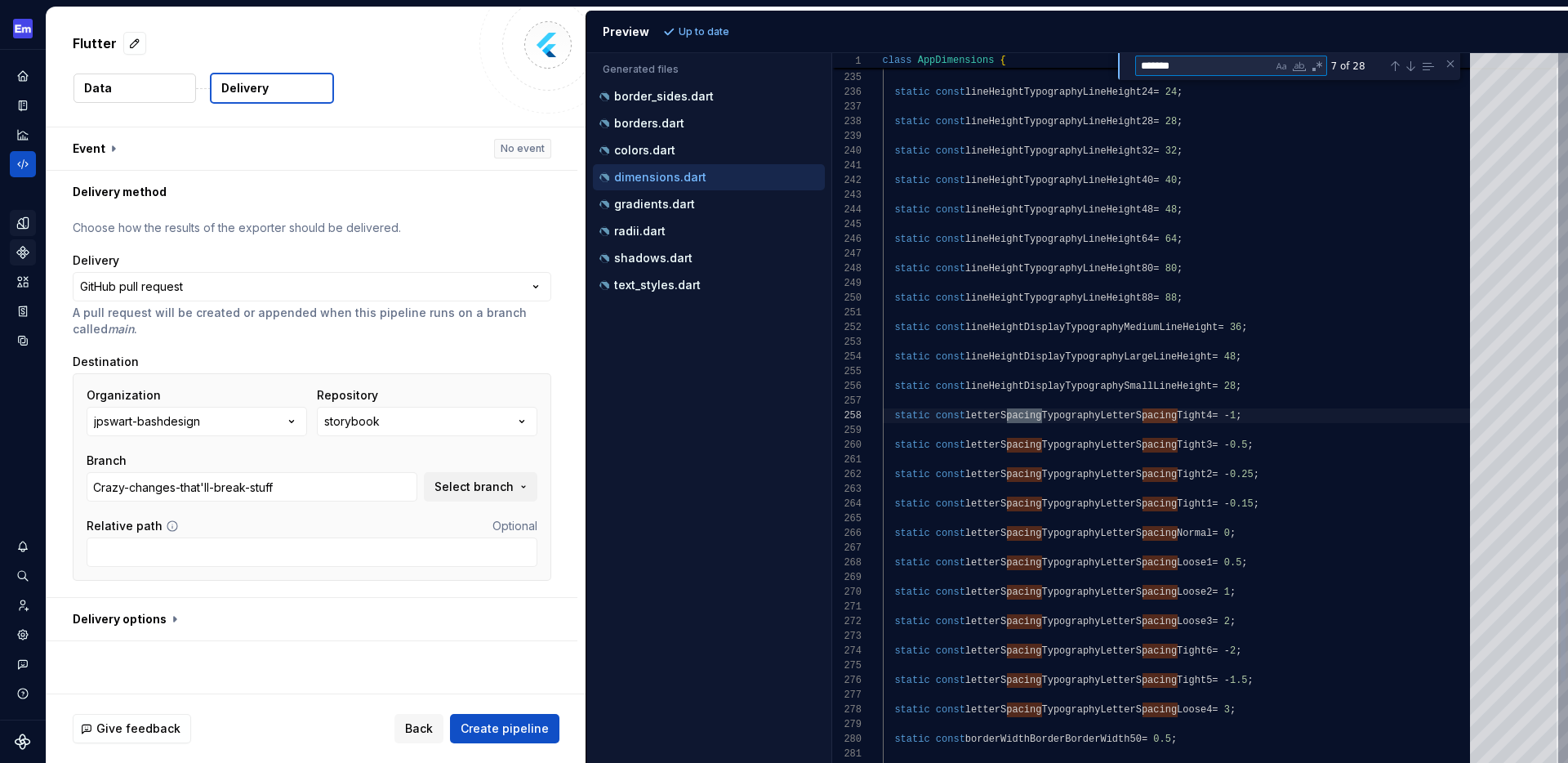
scroll to position [147, 165]
type textarea "*******"
click at [1413, 67] on div "Next Match (Enter)" at bounding box center [1410, 66] width 13 height 13
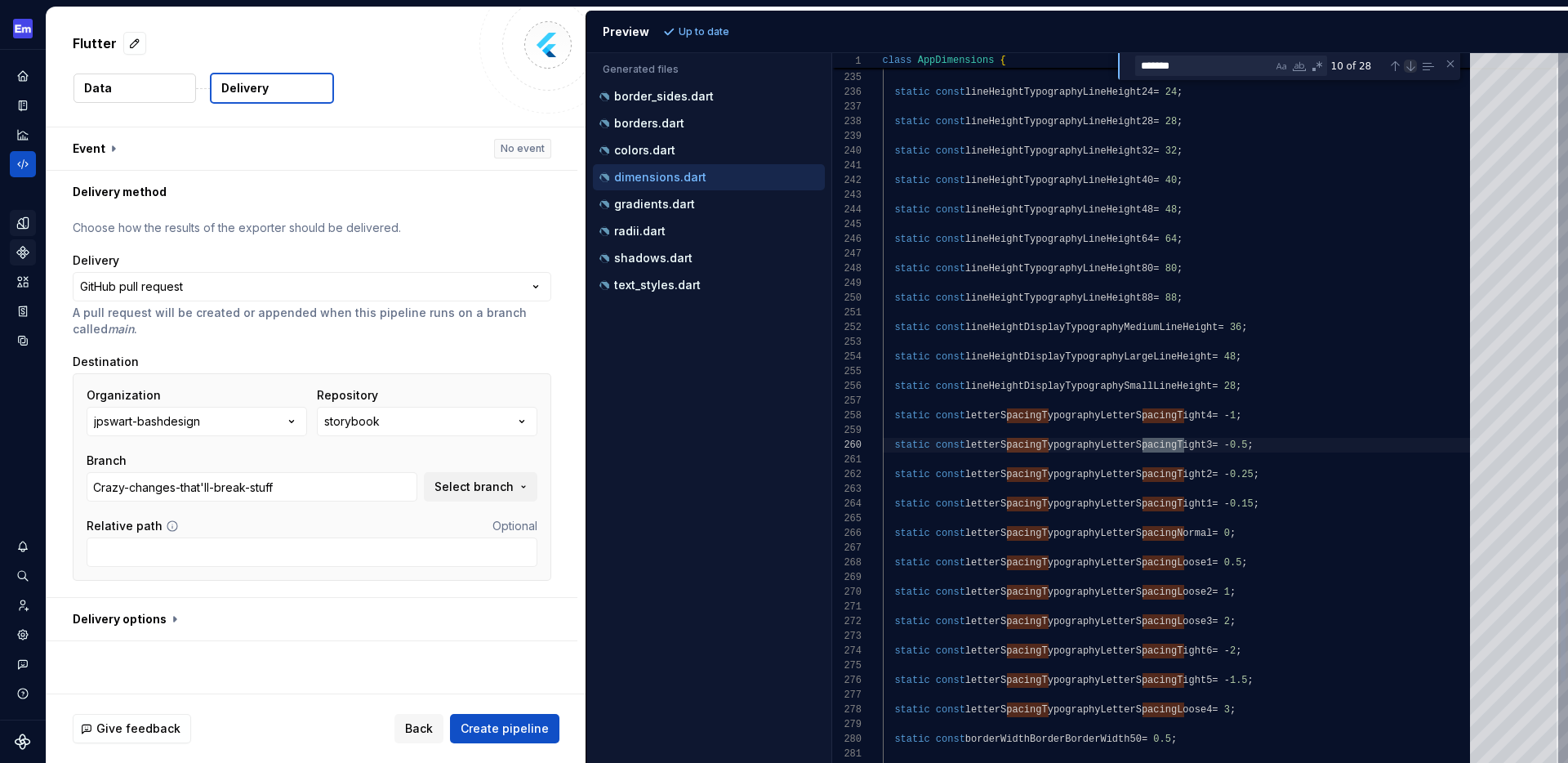
click at [1413, 67] on div "Next Match (Enter)" at bounding box center [1410, 66] width 13 height 13
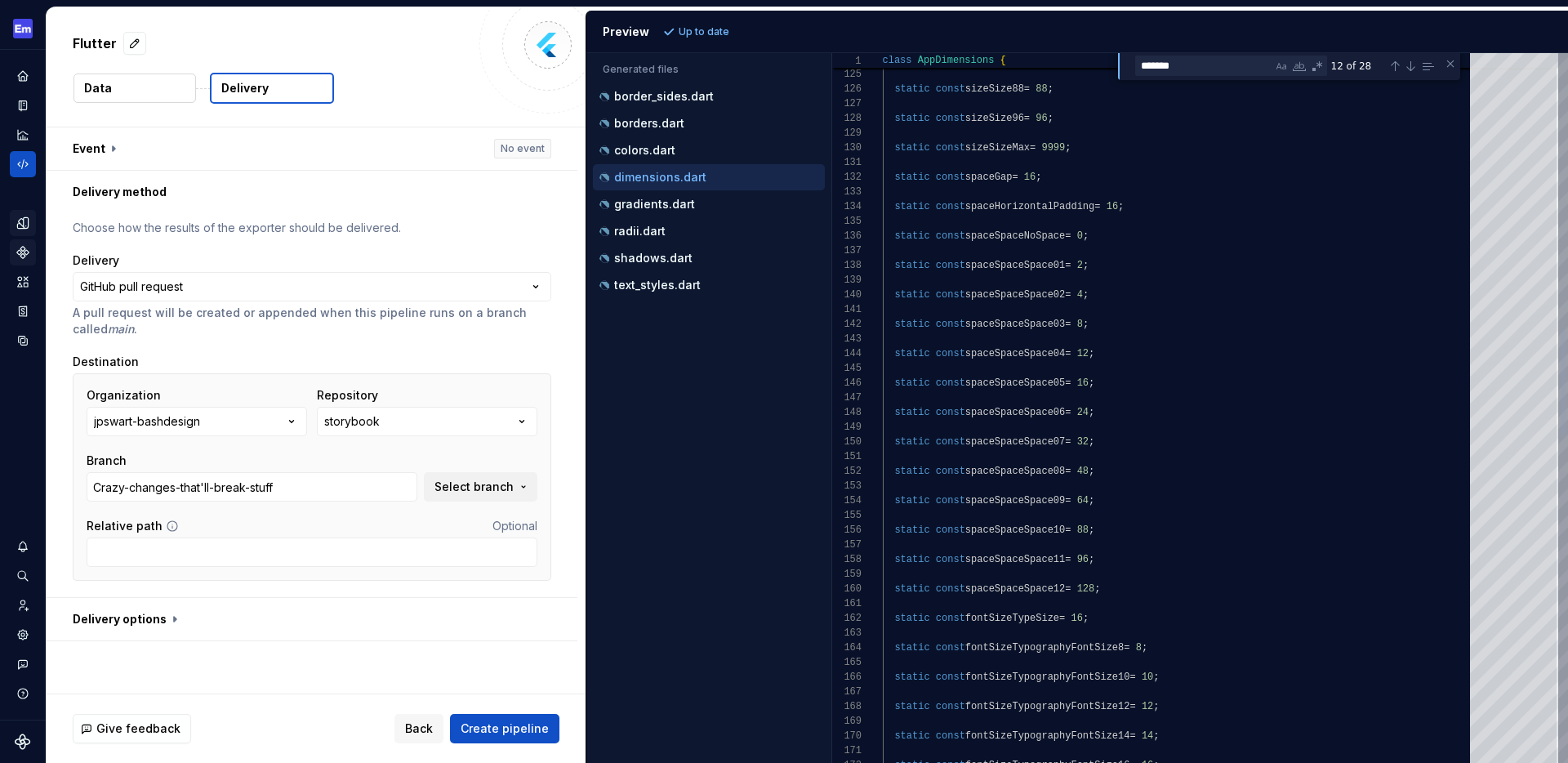
click at [1145, 429] on div "static const sizeSize80 = 80 ; static const sizeSize88 = 88 ; static const size…" at bounding box center [1181, 568] width 597 height 4701
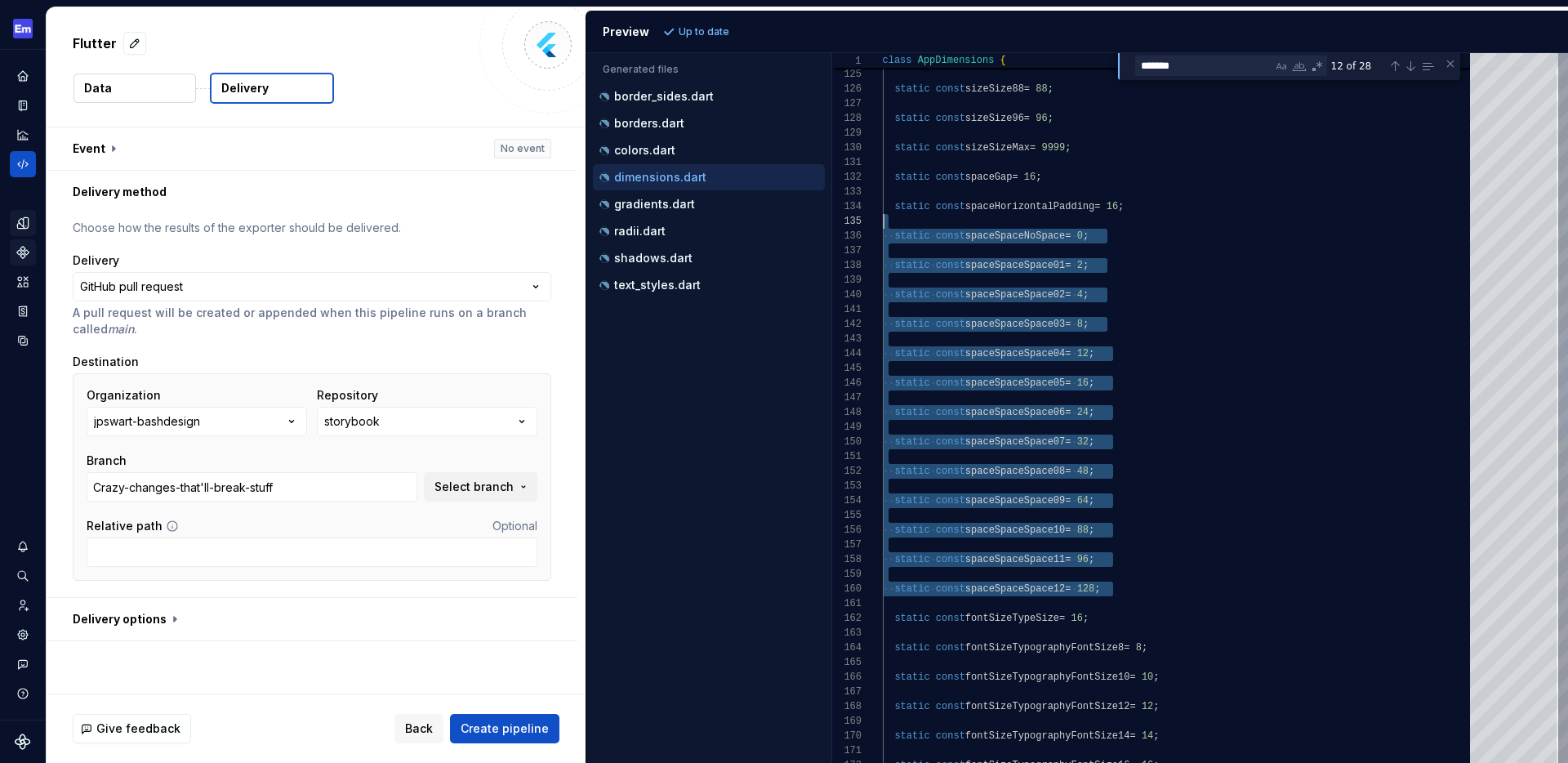
scroll to position [73, 0]
drag, startPoint x: 1118, startPoint y: 586, endPoint x: 876, endPoint y: 233, distance: 428.0
click at [883, 233] on div "static const sizeSize80 = 80 ; static const sizeSize88 = 88 ; static const size…" at bounding box center [1181, 568] width 597 height 4701
click at [1097, 342] on div "static const sizeSize80 = 80 ; static const sizeSize88 = 88 ; static const size…" at bounding box center [1181, 568] width 597 height 4701
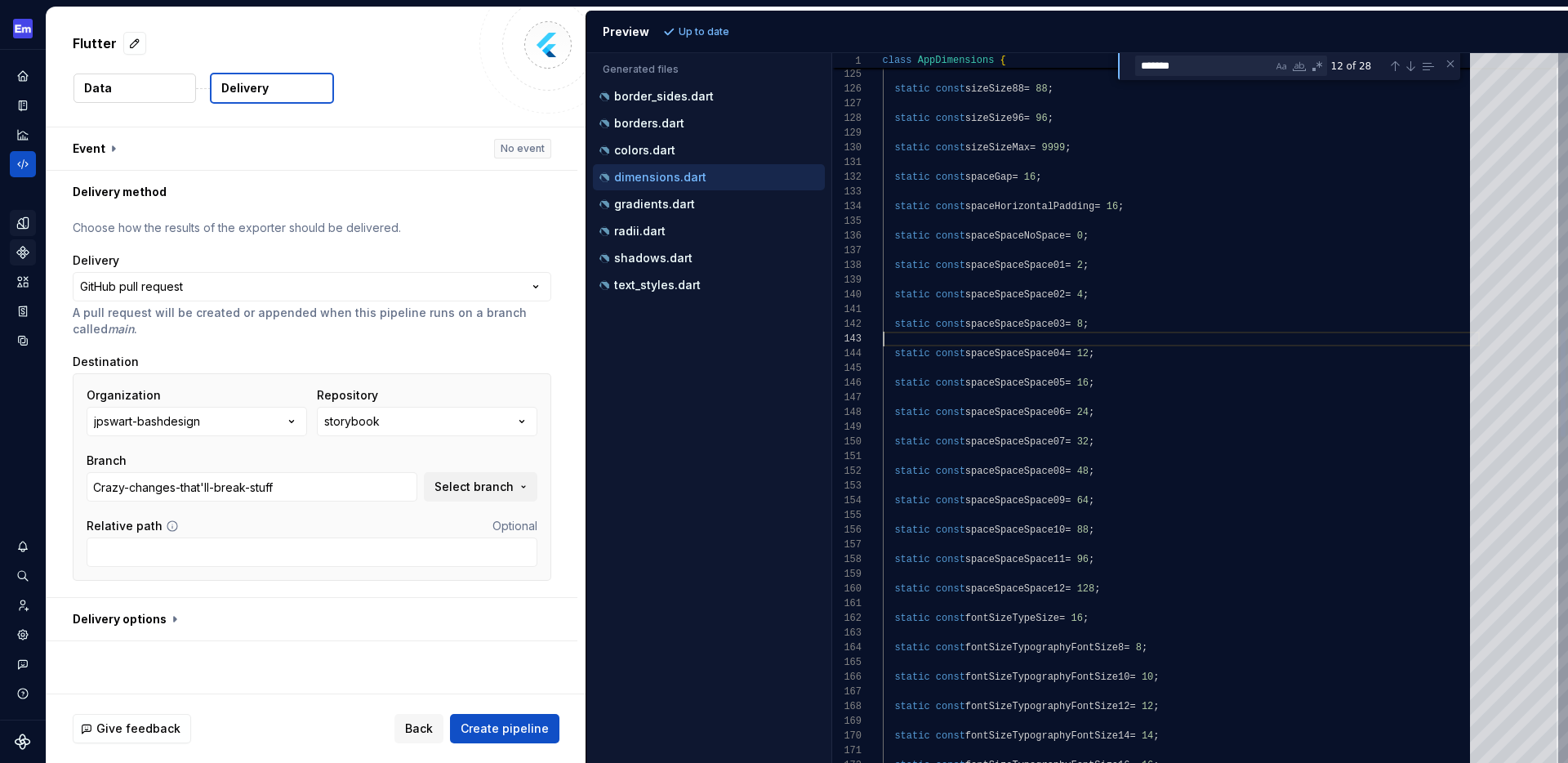
type textarea "**********"
drag, startPoint x: 1115, startPoint y: 263, endPoint x: 856, endPoint y: 261, distance: 259.0
click at [883, 261] on div "static const sizeSize80 = 80 ; static const sizeSize88 = 88 ; static const size…" at bounding box center [1181, 568] width 597 height 4701
click at [1448, 67] on div "Close (Escape)" at bounding box center [1450, 64] width 13 height 13
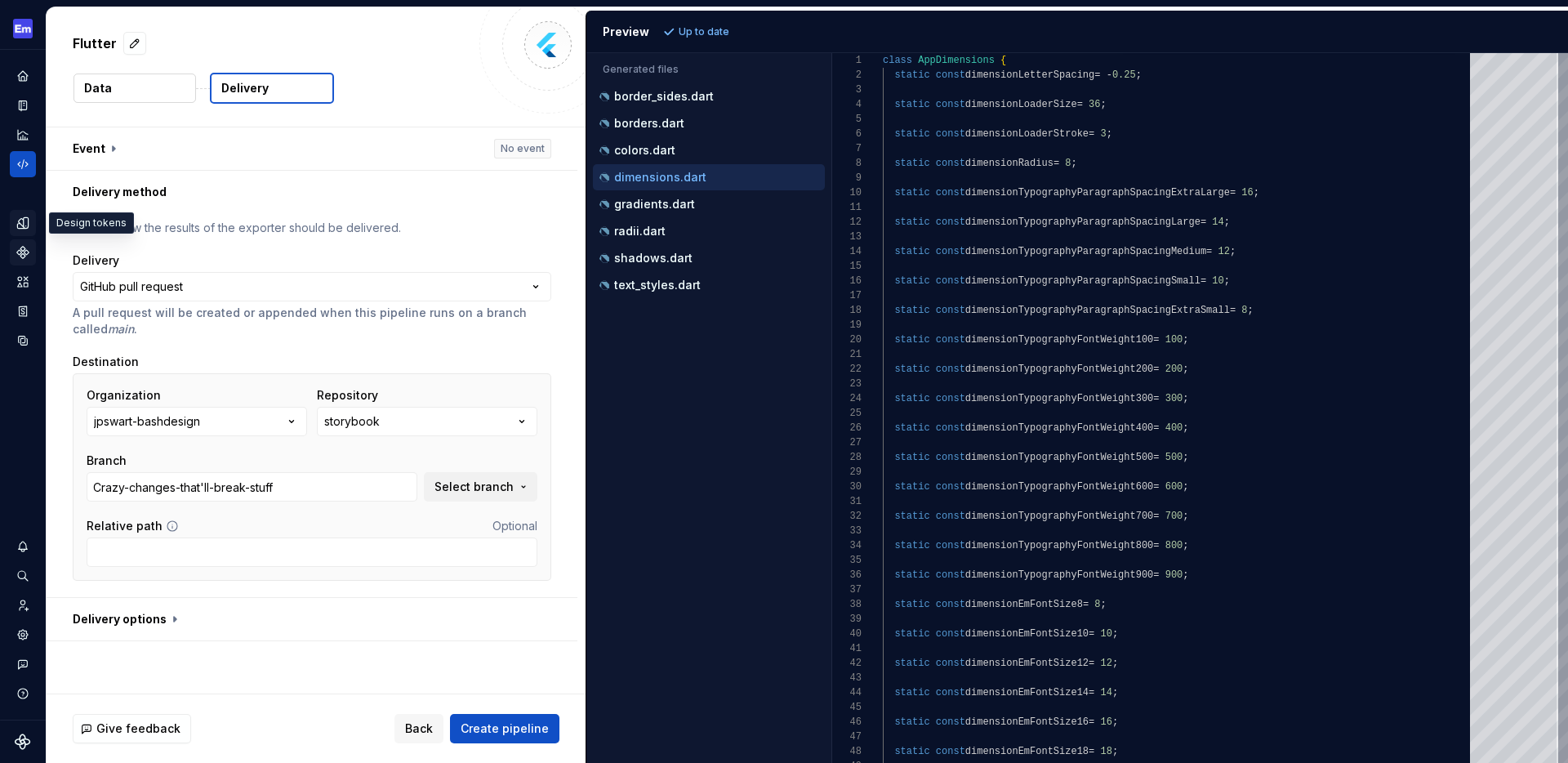
click at [21, 223] on icon "Design tokens" at bounding box center [23, 223] width 15 height 15
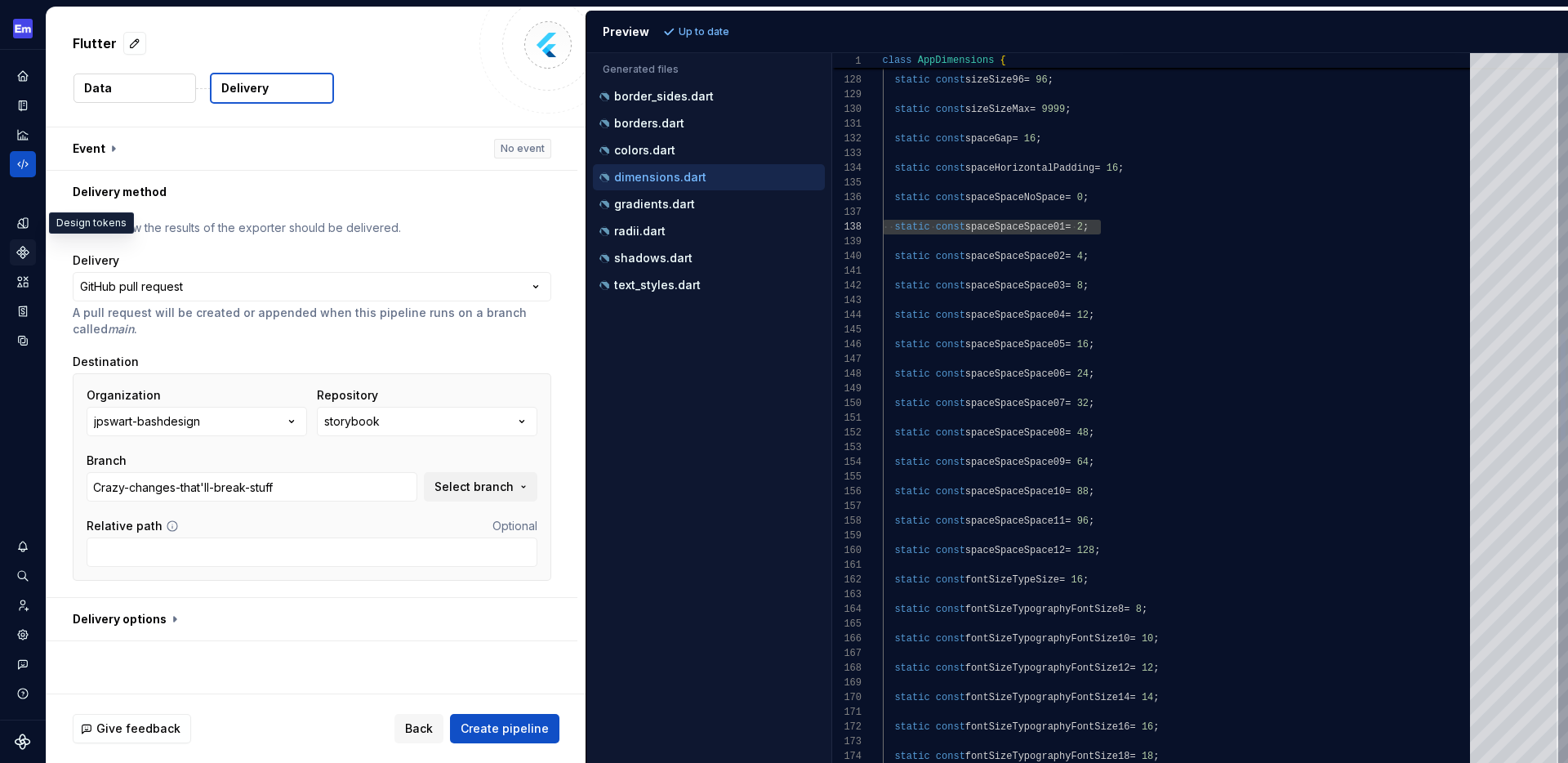
click at [1114, 215] on div "static const spaceGap = 16 ; static const spaceHorizontalPadding = 16 ; static …" at bounding box center [1181, 543] width 597 height 4675
drag, startPoint x: 1111, startPoint y: 226, endPoint x: 893, endPoint y: 226, distance: 218.0
click at [893, 226] on div "static const spaceGap = 16 ; static const spaceHorizontalPadding = 16 ; static …" at bounding box center [1181, 543] width 597 height 4675
click at [29, 227] on icon "Design tokens" at bounding box center [23, 223] width 15 height 15
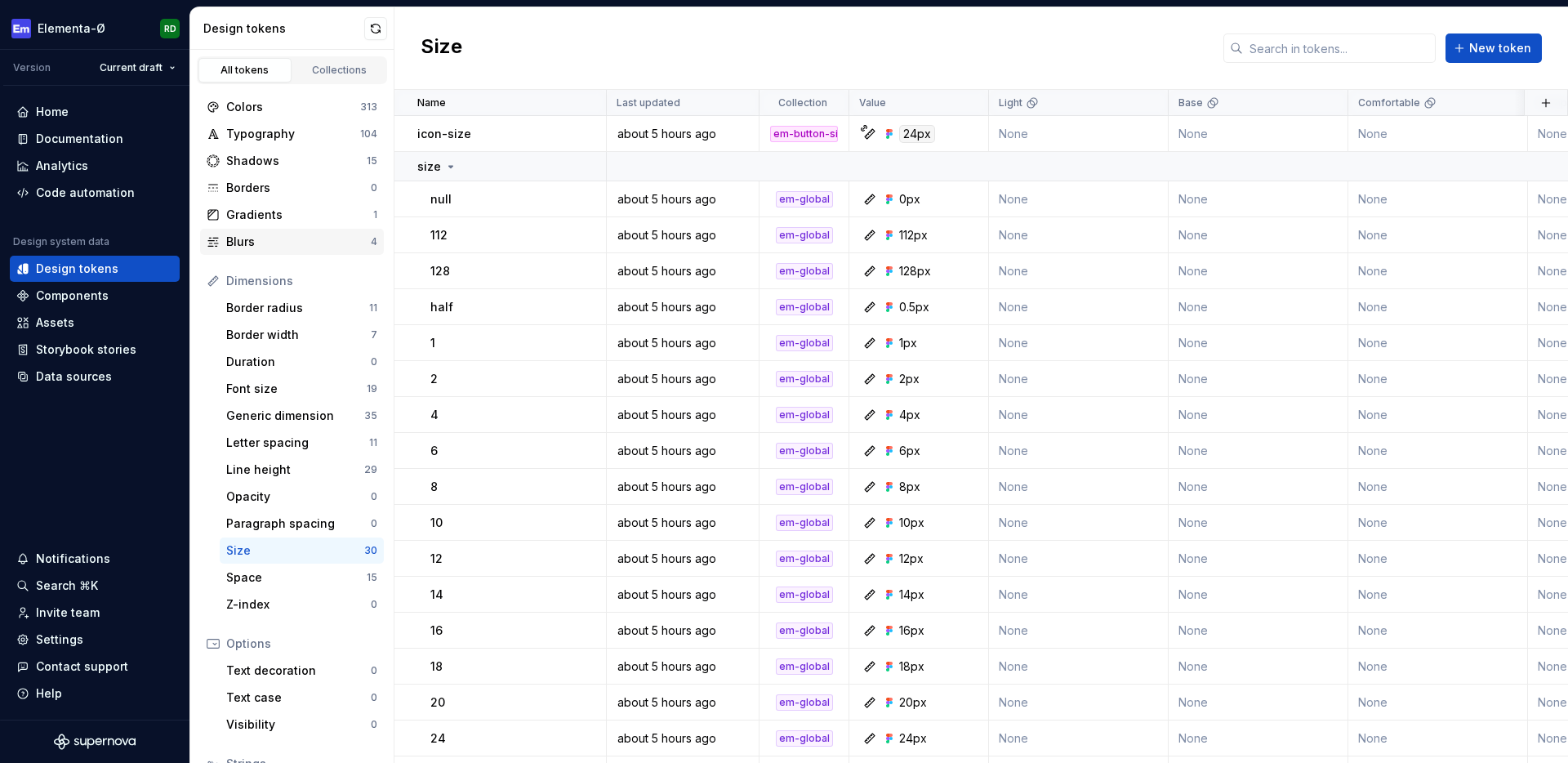
click at [257, 240] on div "Blurs" at bounding box center [298, 242] width 144 height 16
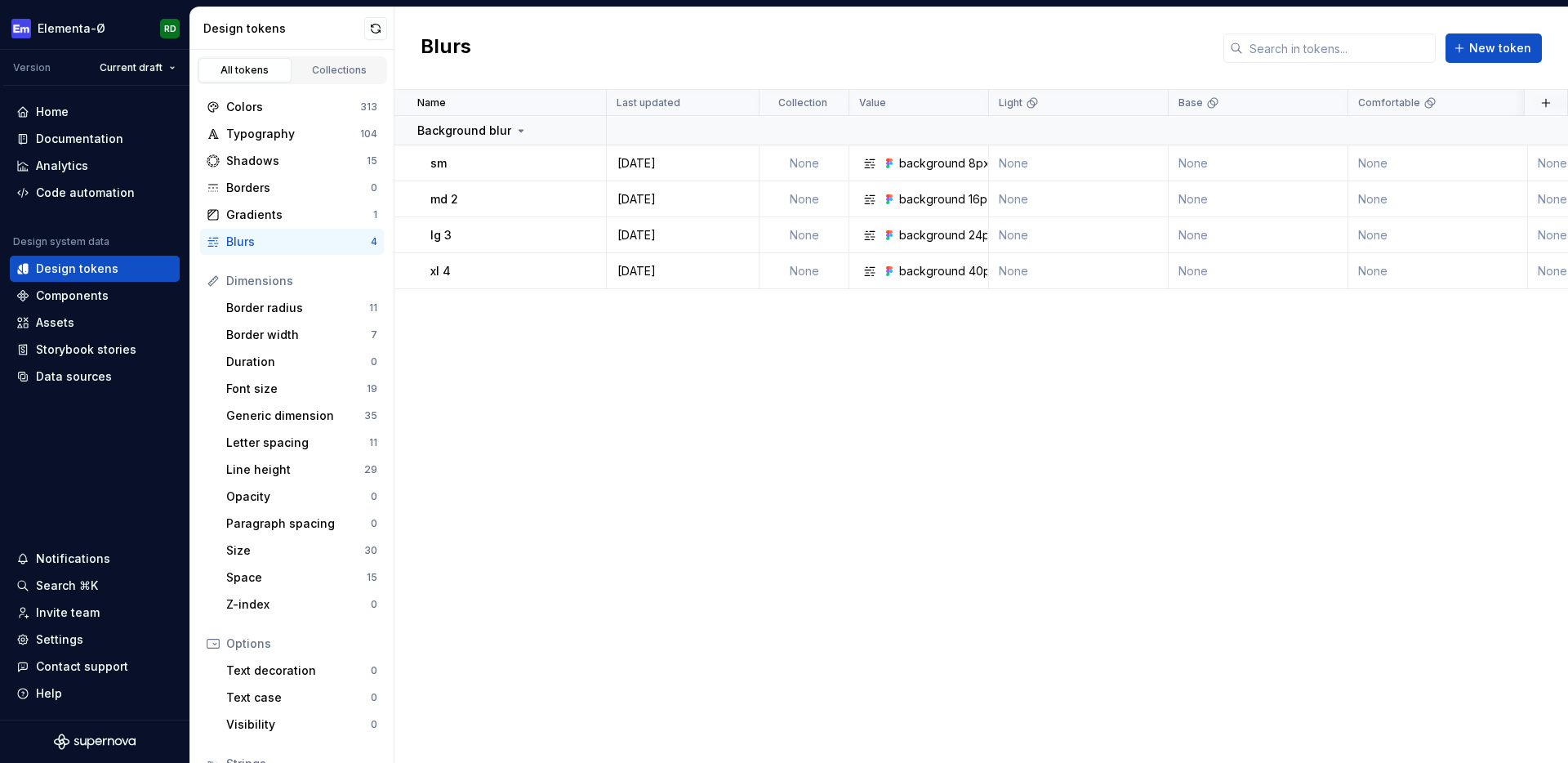
click at [277, 284] on div "Dimensions" at bounding box center [301, 281] width 151 height 16
